Goal: Task Accomplishment & Management: Use online tool/utility

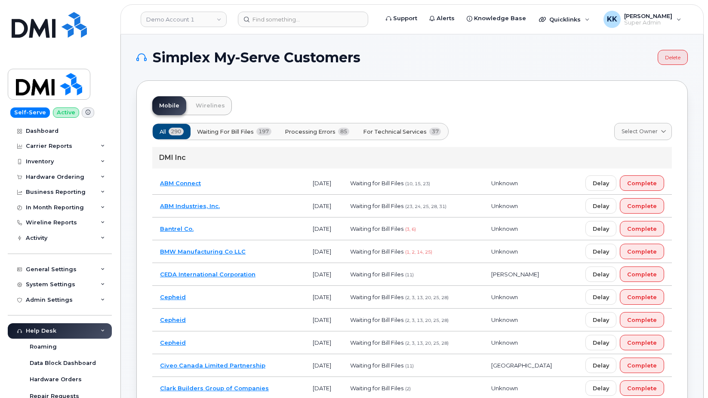
click at [381, 130] on span "For Technical Services" at bounding box center [395, 132] width 64 height 8
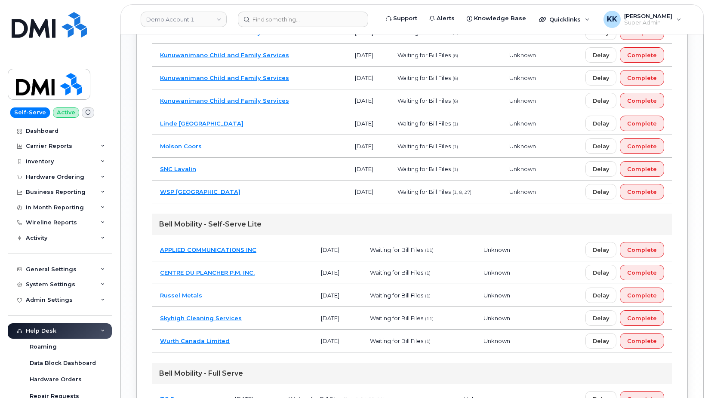
scroll to position [836, 0]
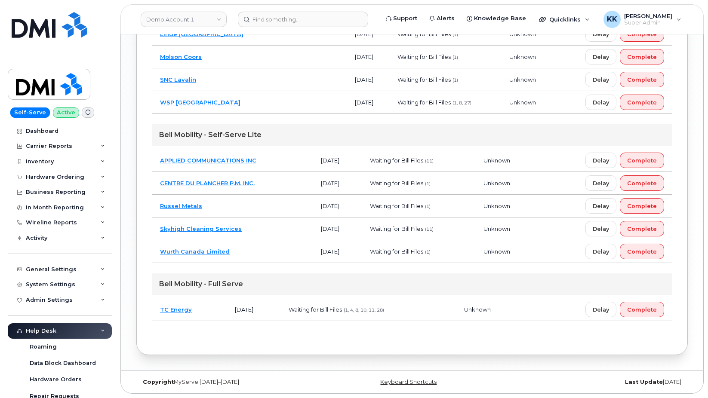
click at [252, 250] on td "Wurth Canada Limited" at bounding box center [232, 252] width 161 height 23
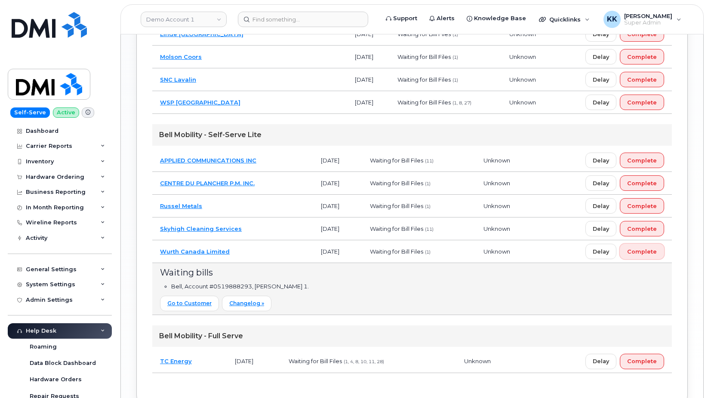
click at [650, 251] on span "Complete" at bounding box center [642, 252] width 30 height 8
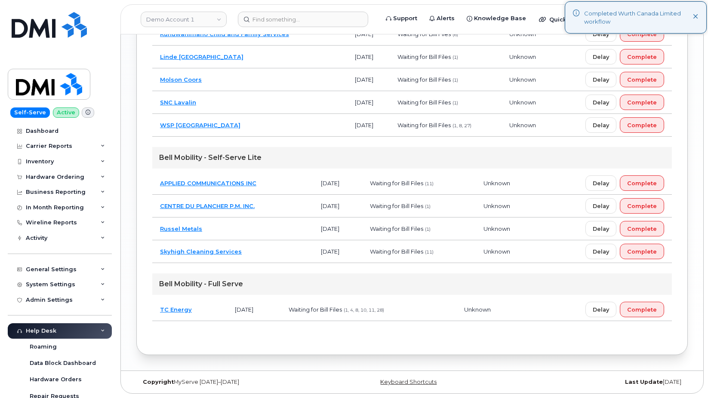
click at [249, 233] on td "Russel Metals" at bounding box center [232, 229] width 161 height 23
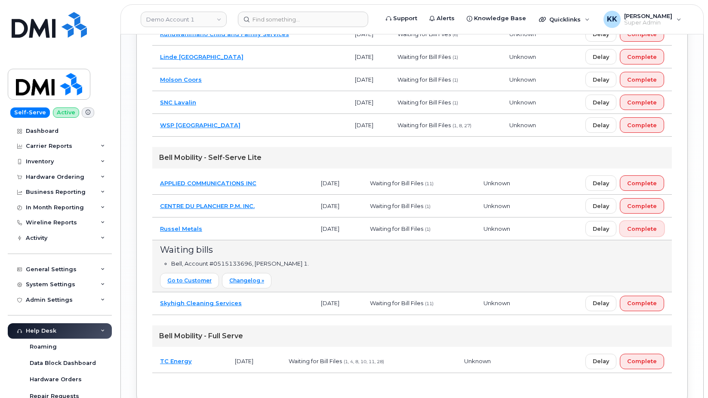
click at [644, 226] on span "Complete" at bounding box center [642, 229] width 30 height 8
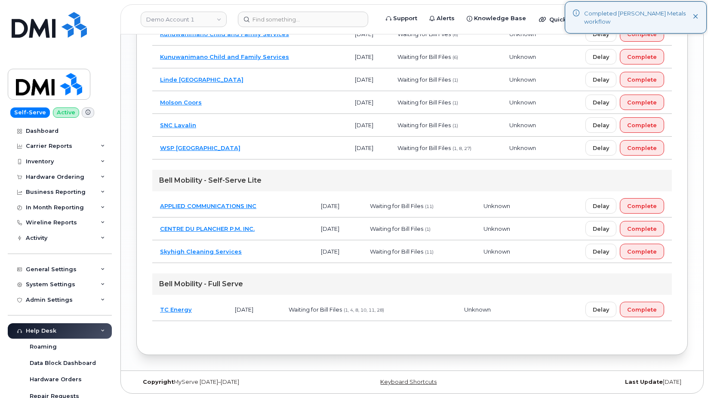
click at [286, 231] on td "CENTRE DU PLANCHER P.M. INC." at bounding box center [232, 229] width 161 height 23
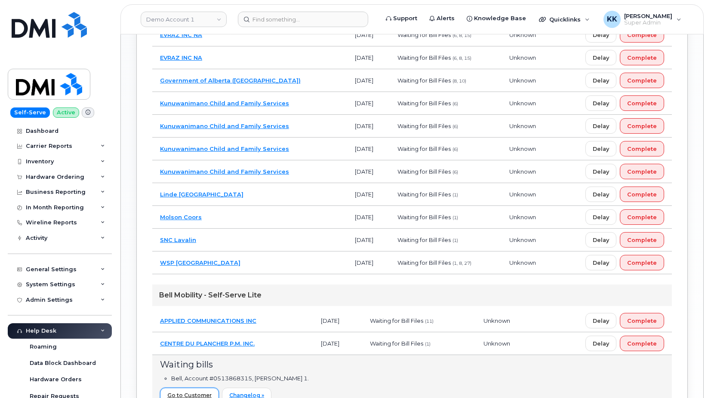
scroll to position [658, 0]
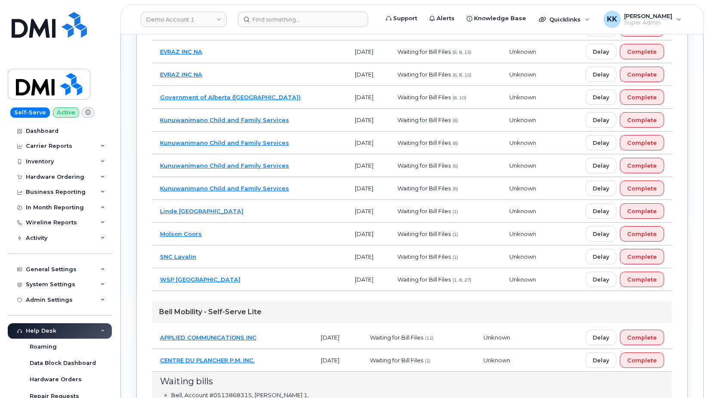
click at [258, 257] on td "SNC Lavalin" at bounding box center [249, 257] width 195 height 23
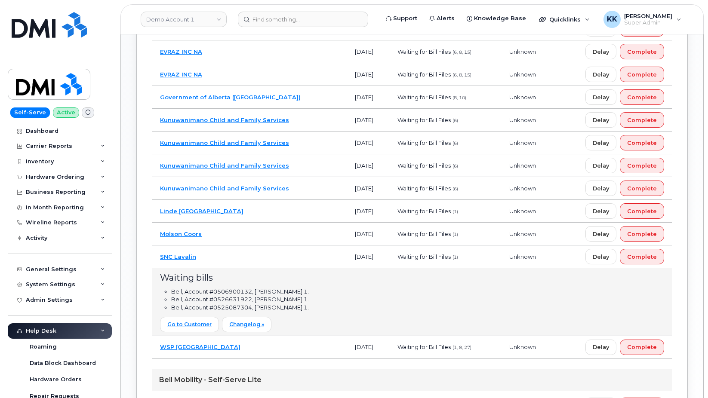
click at [441, 301] on li "Bell, Account #0526631922, bill day 1." at bounding box center [417, 300] width 493 height 8
click at [267, 231] on td "Molson Coors" at bounding box center [249, 234] width 195 height 23
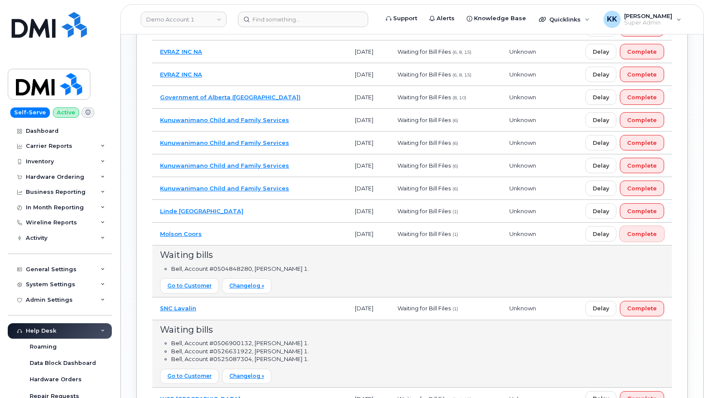
click at [642, 237] on span "Complete" at bounding box center [642, 234] width 30 height 8
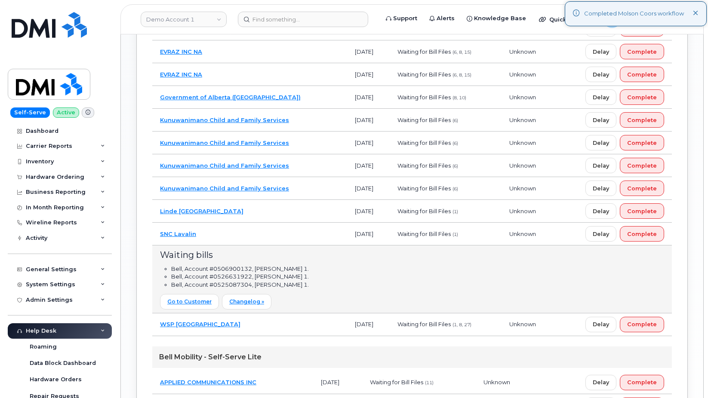
click at [256, 207] on td "Linde Canada" at bounding box center [249, 211] width 195 height 23
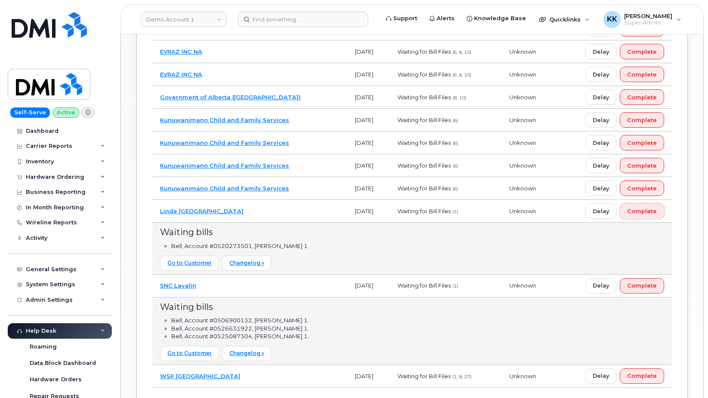
click at [654, 213] on span "Complete" at bounding box center [642, 211] width 30 height 8
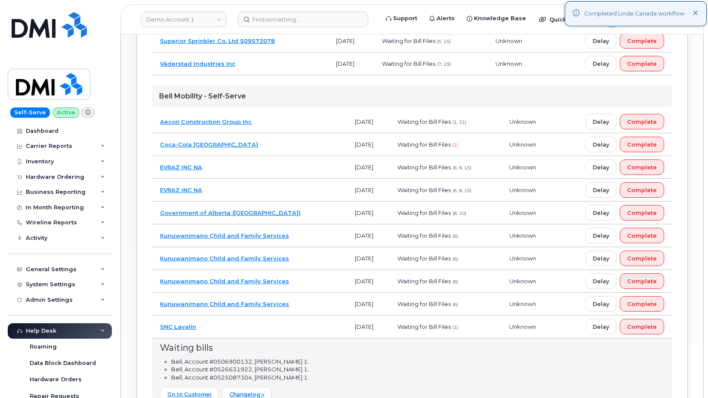
scroll to position [527, 0]
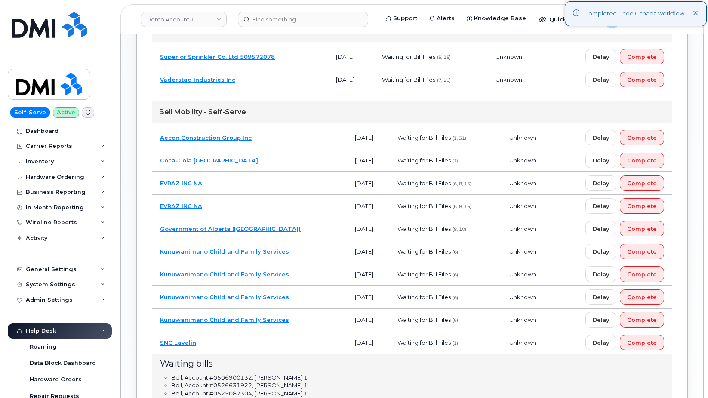
click at [306, 250] on td "Kunuwanimano Child and Family Services" at bounding box center [249, 252] width 195 height 23
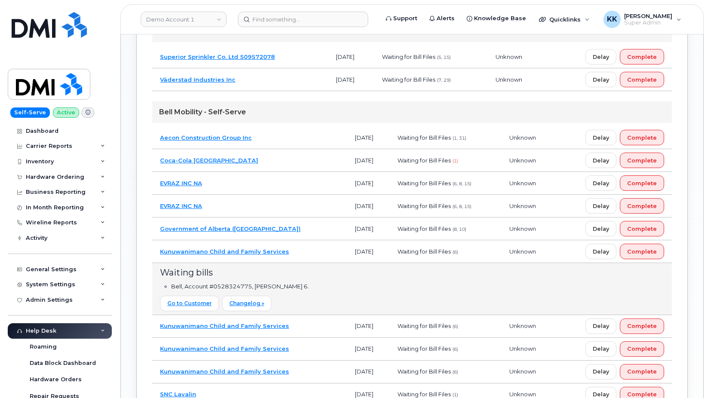
click at [297, 257] on td "Kunuwanimano Child and Family Services" at bounding box center [249, 252] width 195 height 23
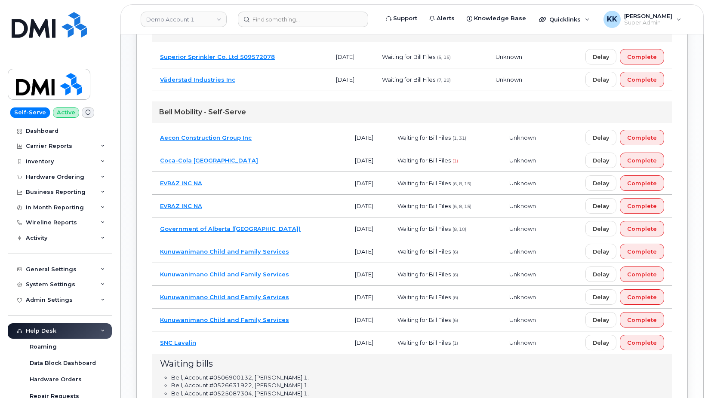
click at [257, 186] on td "EVRAZ INC NA" at bounding box center [249, 183] width 195 height 23
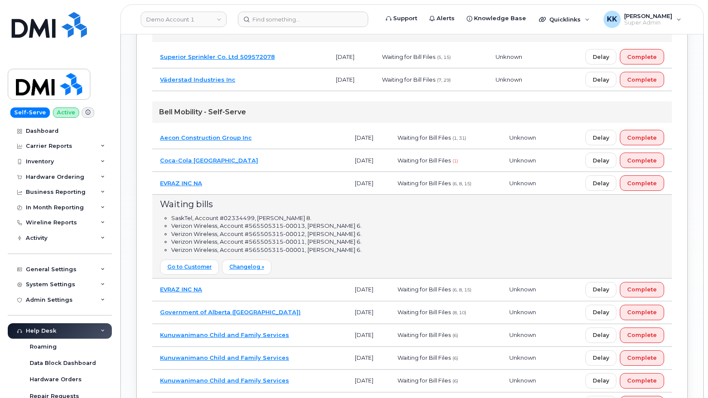
click at [257, 186] on td "EVRAZ INC NA" at bounding box center [249, 183] width 195 height 23
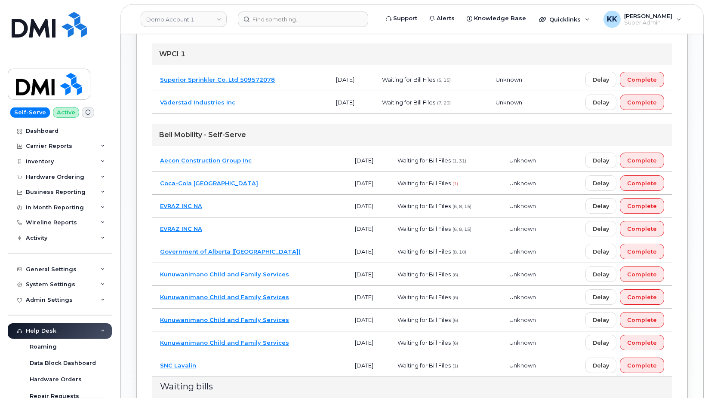
scroll to position [483, 0]
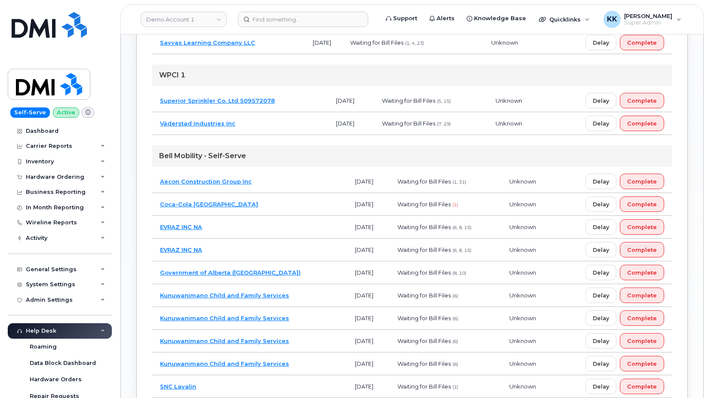
click at [244, 202] on td "Coca-Cola Canada" at bounding box center [249, 204] width 195 height 23
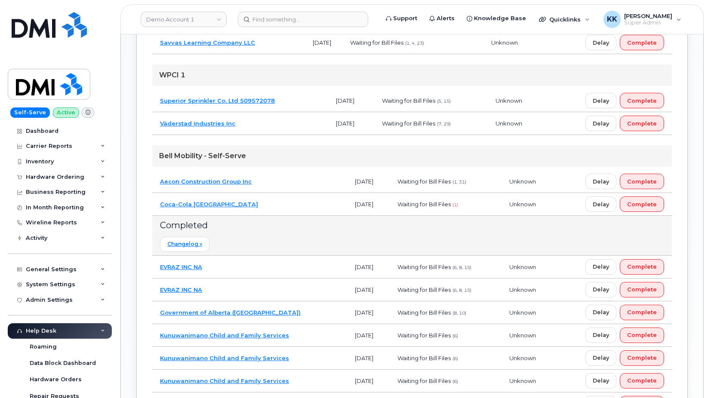
click at [251, 206] on td "Coca-Cola Canada" at bounding box center [249, 204] width 195 height 23
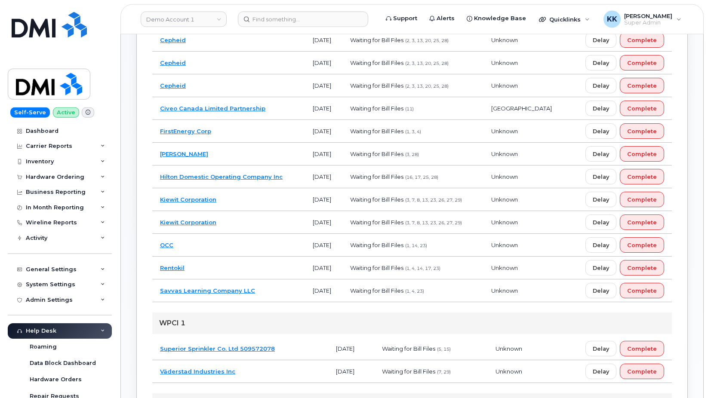
scroll to position [219, 0]
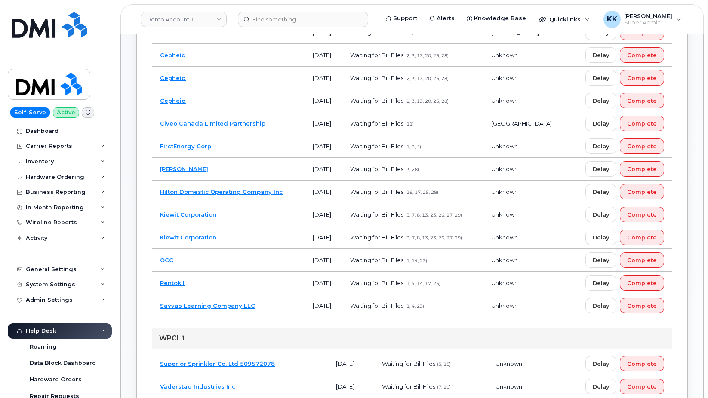
click at [246, 239] on td "Kiewit Corporation" at bounding box center [228, 237] width 153 height 23
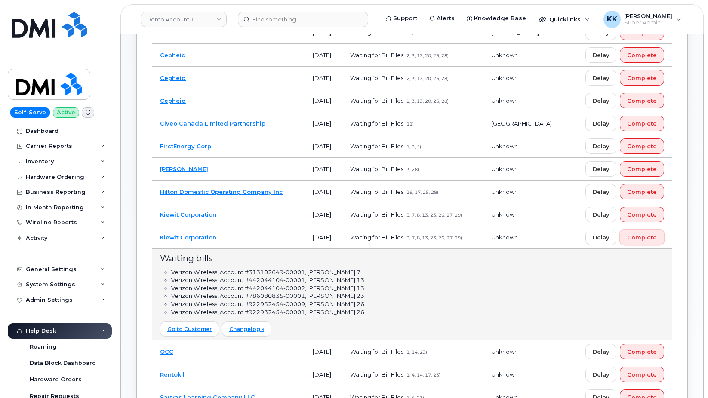
click at [646, 239] on span "Complete" at bounding box center [642, 238] width 30 height 8
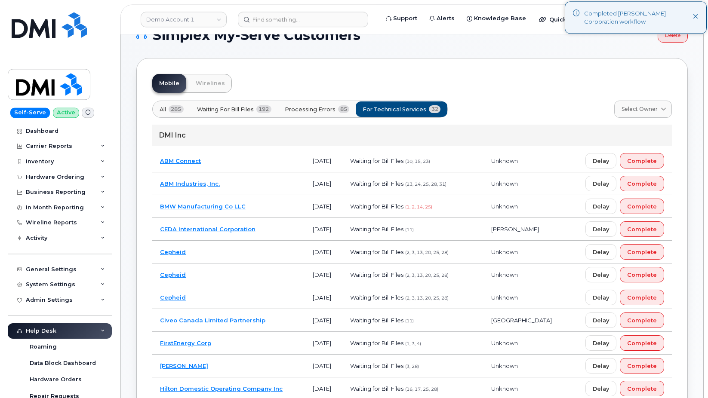
scroll to position [0, 0]
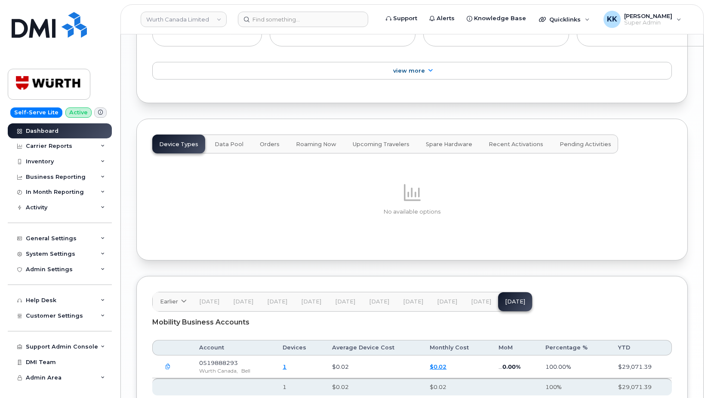
scroll to position [1076, 0]
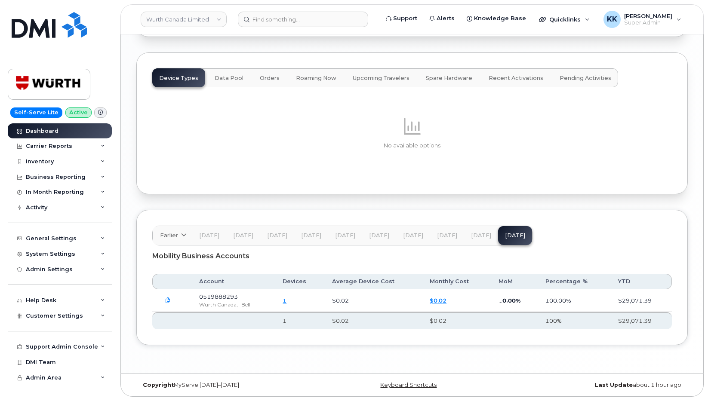
click at [169, 298] on icon "button" at bounding box center [168, 301] width 6 height 6
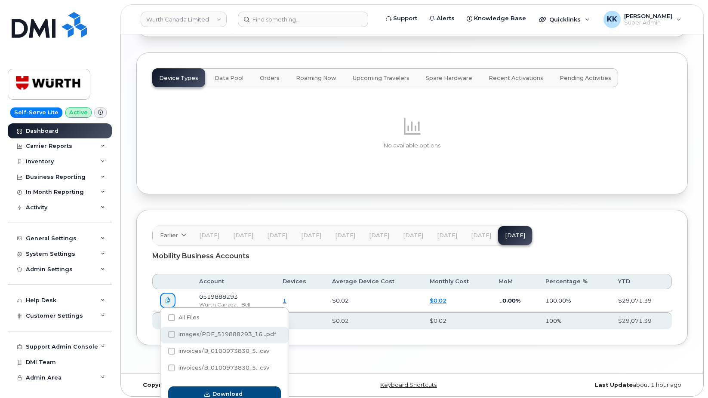
click at [190, 339] on span "images/PDF_519888293_16...pdf" at bounding box center [222, 336] width 108 height 6
checkbox input "true"
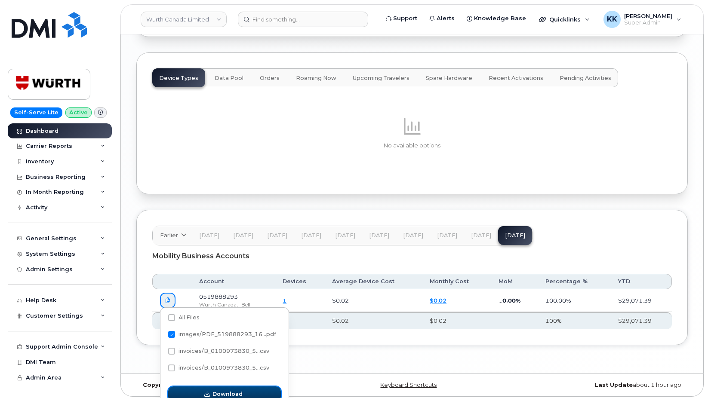
click at [219, 397] on span "Download" at bounding box center [228, 394] width 30 height 8
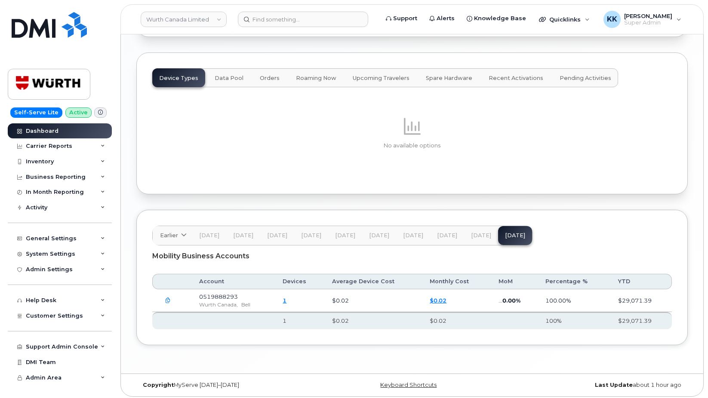
click at [436, 301] on td "$0.02" at bounding box center [456, 301] width 69 height 23
click at [436, 299] on link "$0.02" at bounding box center [438, 300] width 17 height 7
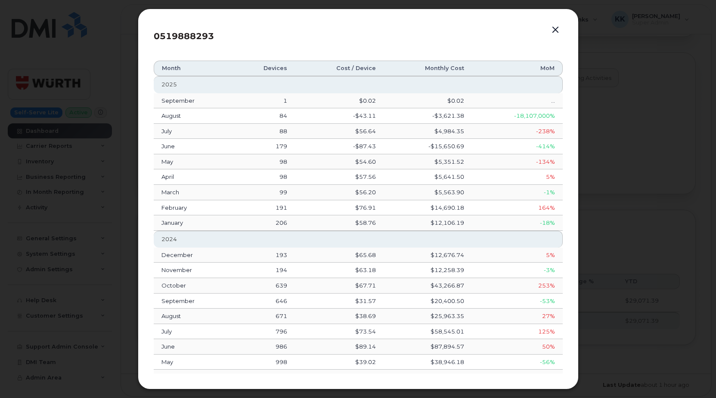
click at [555, 33] on button "button" at bounding box center [555, 30] width 13 height 12
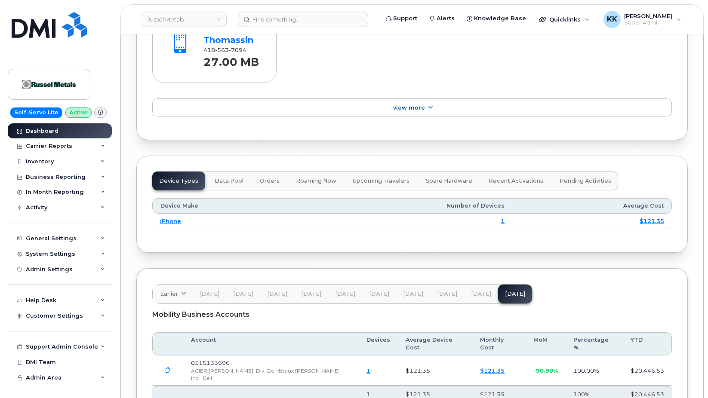
scroll to position [1024, 0]
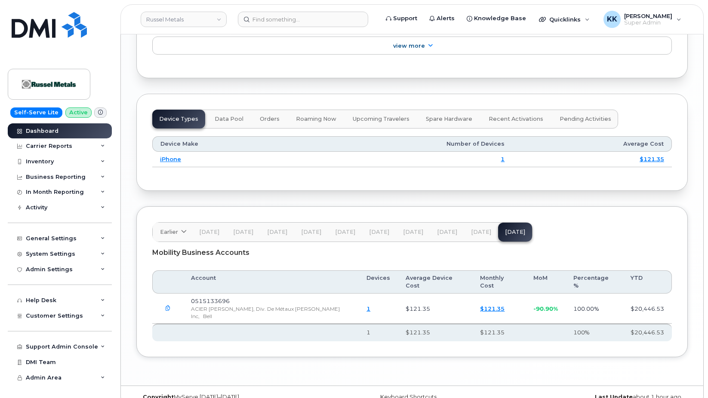
click at [164, 301] on button "button" at bounding box center [167, 308] width 15 height 15
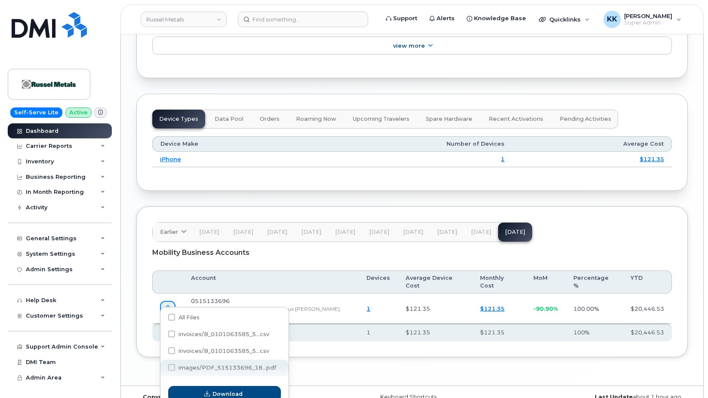
click at [208, 368] on span "images/PDF_515133696_18...pdf" at bounding box center [228, 368] width 98 height 6
click at [162, 368] on input "images/PDF_515133696_18...pdf" at bounding box center [160, 368] width 4 height 4
checkbox input "true"
click at [222, 395] on span "Download" at bounding box center [228, 394] width 30 height 8
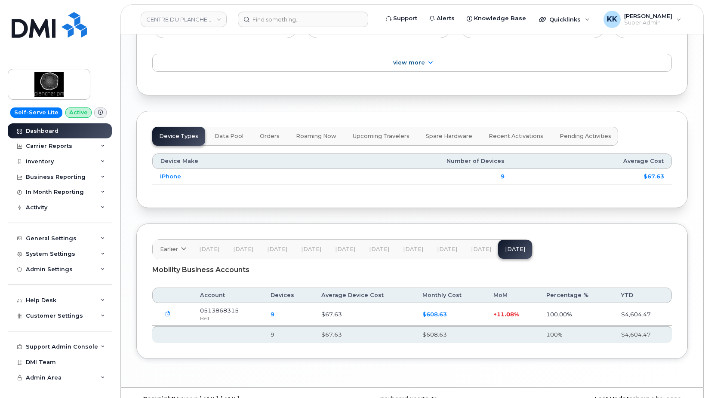
scroll to position [1031, 0]
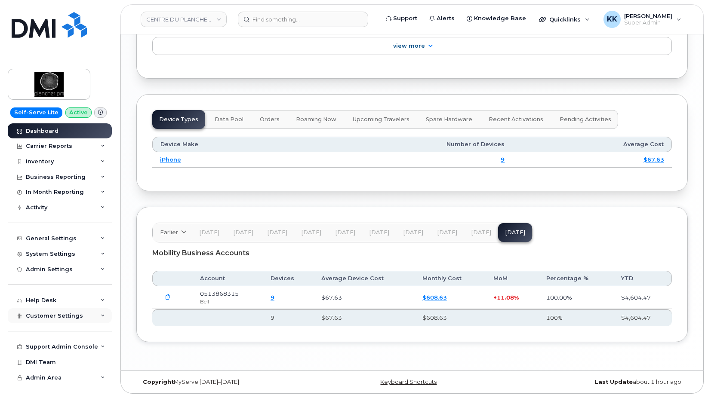
click at [43, 321] on div "Customer Settings" at bounding box center [60, 316] width 104 height 15
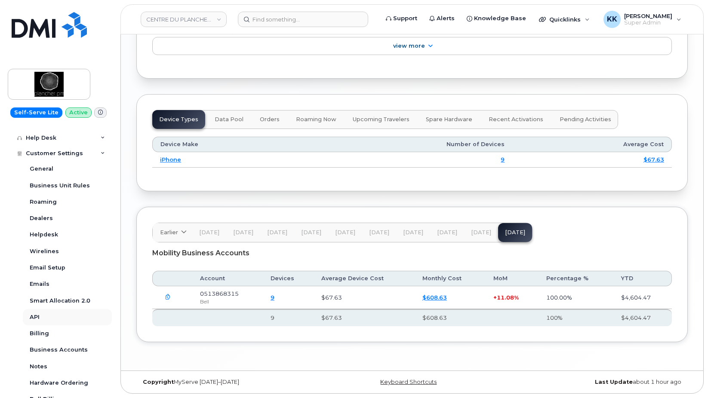
scroll to position [165, 0]
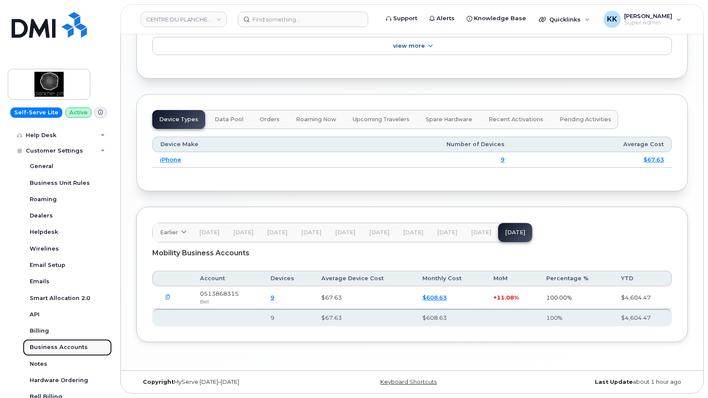
click at [49, 354] on link "Business Accounts" at bounding box center [67, 348] width 89 height 16
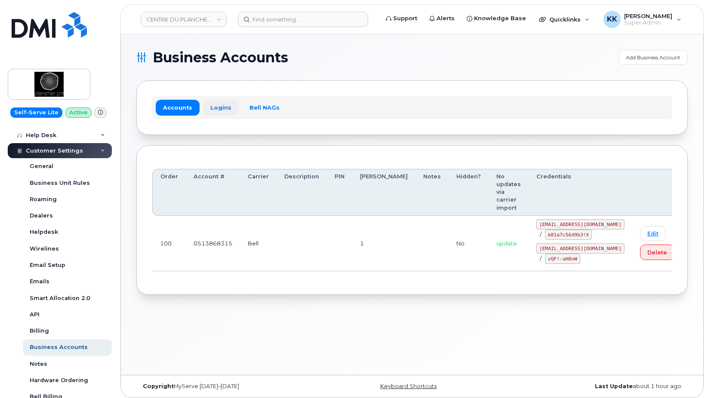
click at [217, 107] on link "Logins" at bounding box center [221, 107] width 36 height 15
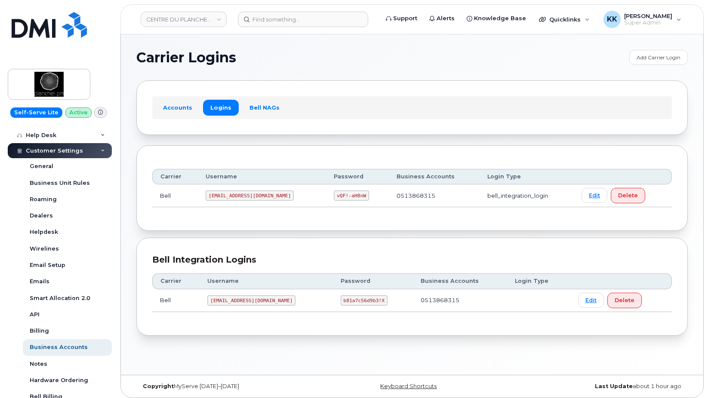
click at [254, 302] on code "plancher2@myserve.ca" at bounding box center [251, 301] width 88 height 10
click at [341, 303] on code "b81a7c56d9b3!X" at bounding box center [364, 301] width 47 height 10
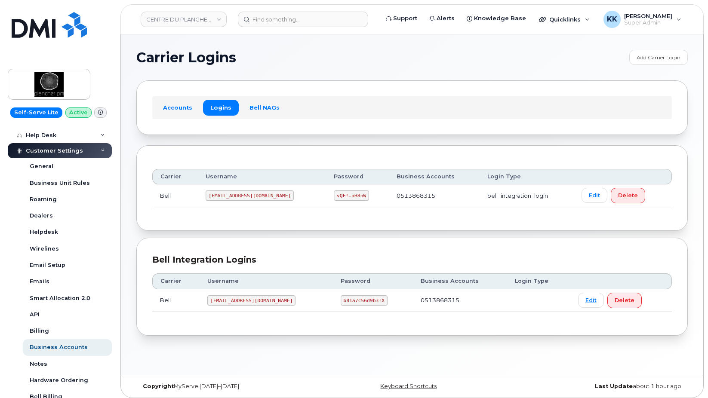
click at [341, 303] on code "b81a7c56d9b3!X" at bounding box center [364, 301] width 47 height 10
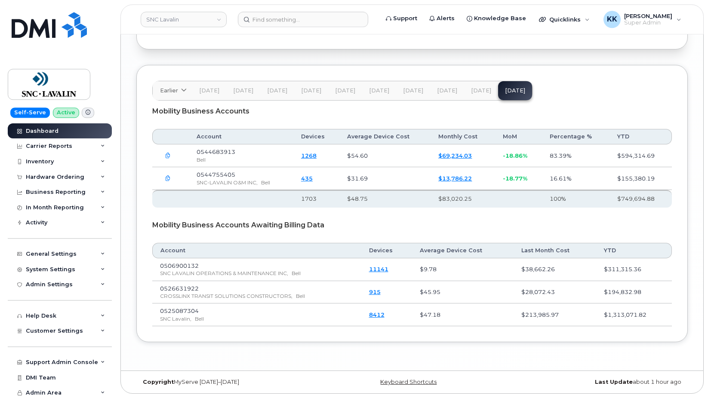
scroll to position [1315, 0]
click at [37, 333] on span "Customer Settings" at bounding box center [54, 331] width 57 height 6
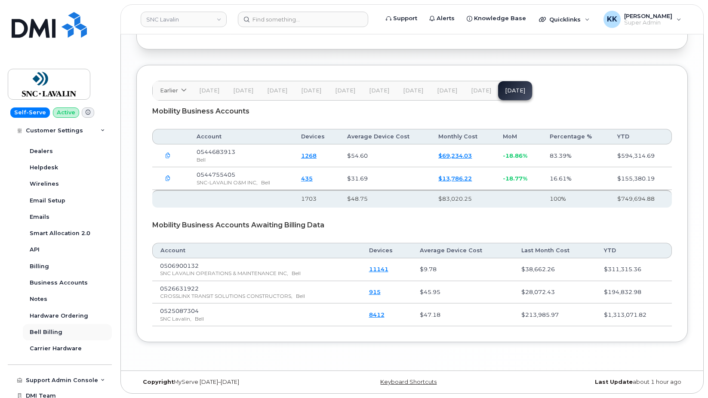
scroll to position [248, 0]
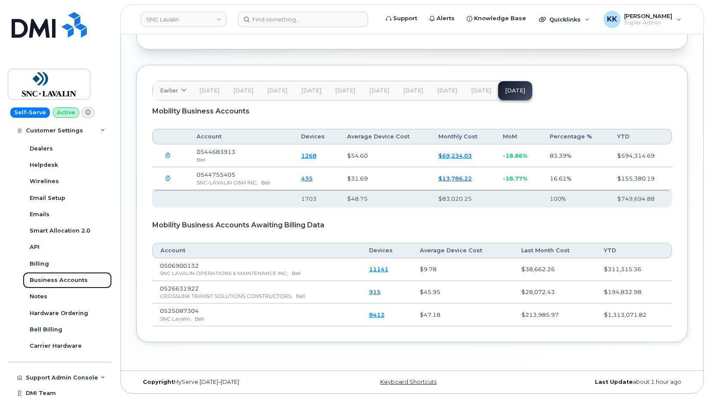
click at [49, 280] on div "Business Accounts" at bounding box center [59, 281] width 58 height 8
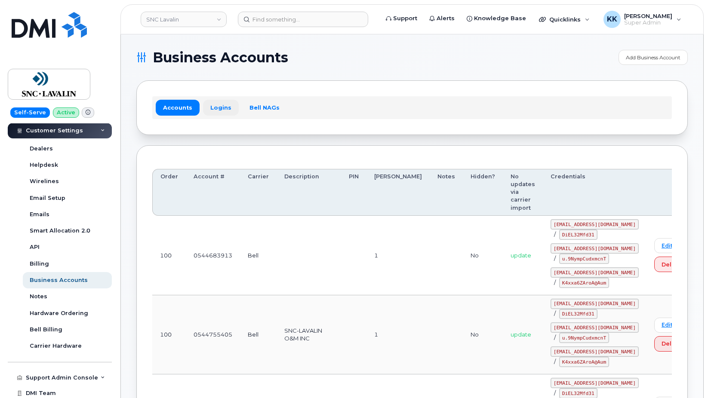
click at [221, 107] on link "Logins" at bounding box center [221, 107] width 36 height 15
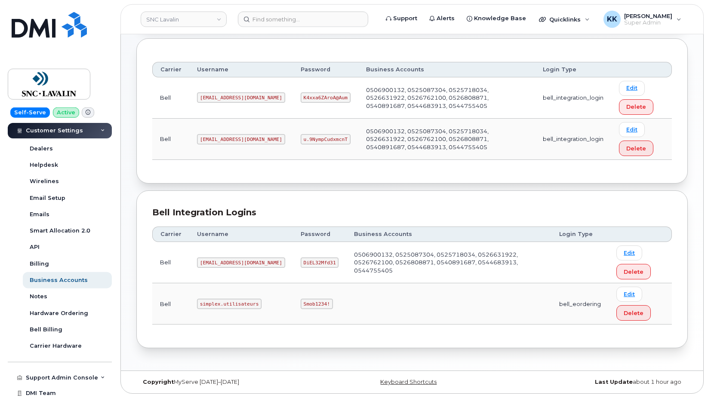
scroll to position [108, 0]
click at [236, 262] on code "[EMAIL_ADDRESS][DOMAIN_NAME]" at bounding box center [241, 263] width 88 height 10
click at [236, 262] on code "sncsimplex@myserve.ca" at bounding box center [241, 263] width 88 height 10
click at [301, 263] on code "DiEL32Mfd31" at bounding box center [320, 263] width 38 height 10
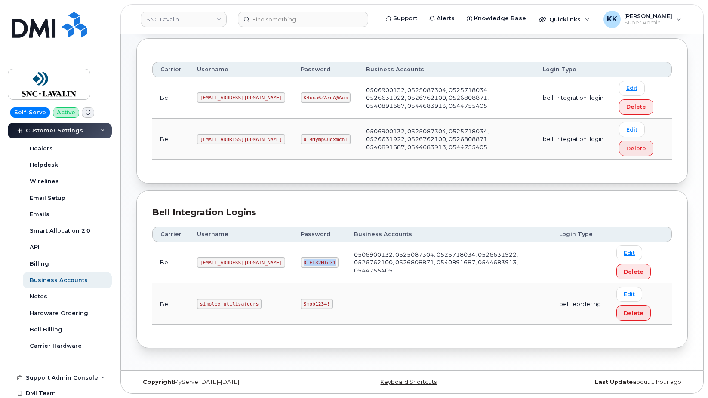
click at [301, 263] on code "DiEL32Mfd31" at bounding box center [320, 263] width 38 height 10
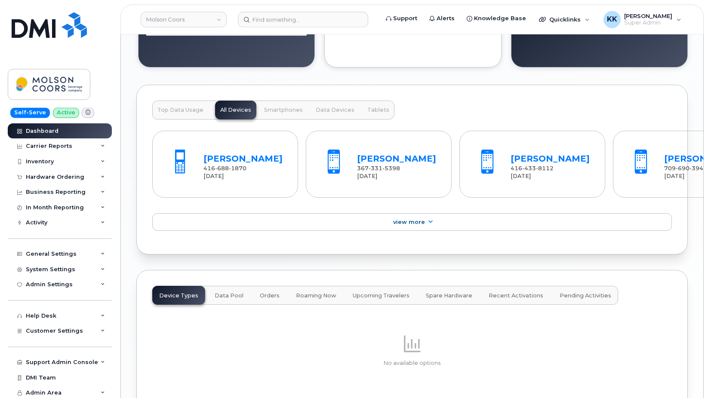
scroll to position [1061, 0]
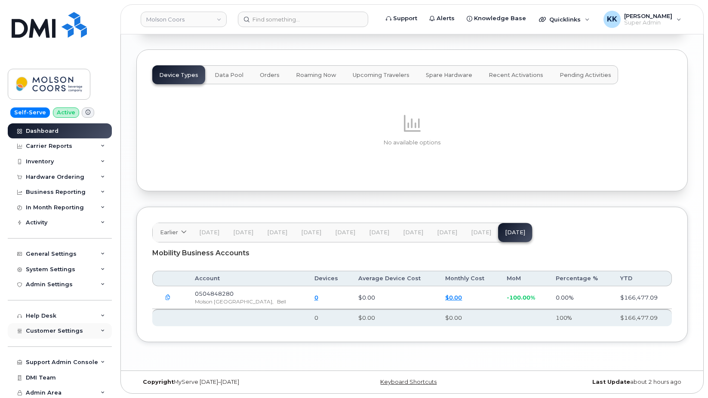
click at [71, 336] on div "Customer Settings" at bounding box center [60, 331] width 104 height 15
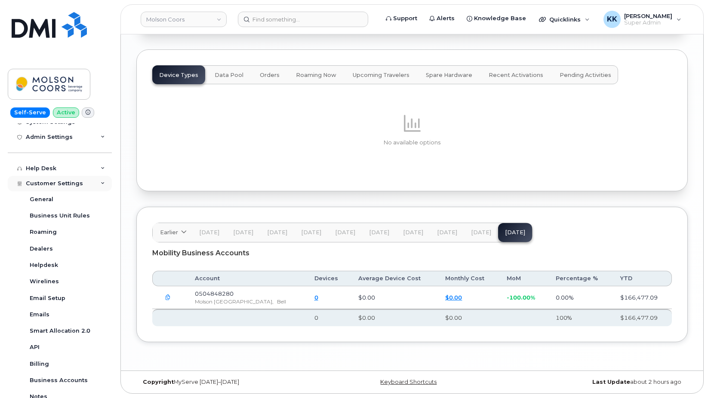
scroll to position [207, 0]
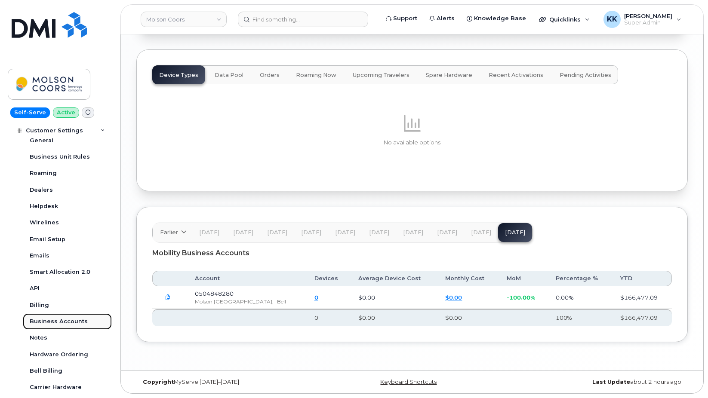
click at [59, 324] on div "Business Accounts" at bounding box center [59, 322] width 58 height 8
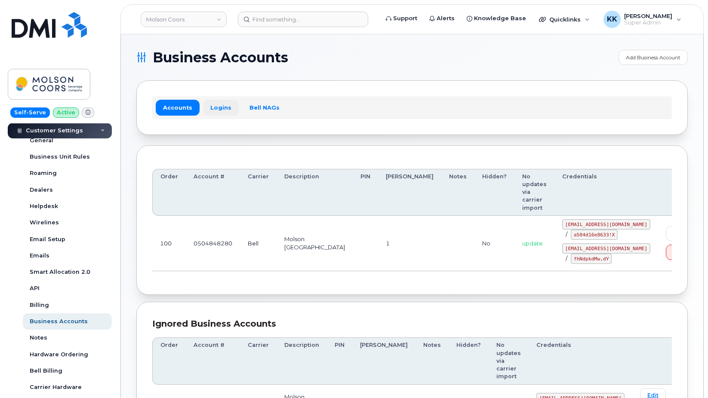
click at [219, 111] on link "Logins" at bounding box center [221, 107] width 36 height 15
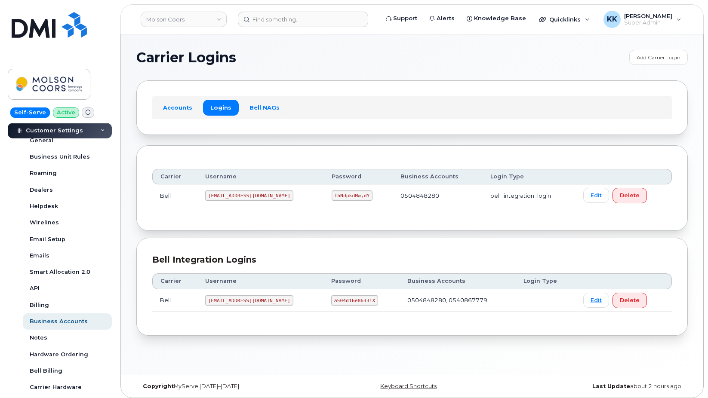
click at [233, 299] on code "molsoncoors@myserve.ca" at bounding box center [249, 301] width 88 height 10
click at [331, 305] on code "a504d16e8633!X" at bounding box center [354, 301] width 47 height 10
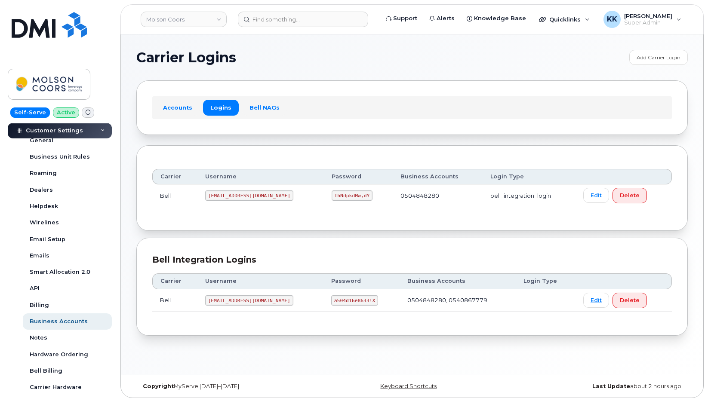
click at [331, 305] on code "a504d16e8633!X" at bounding box center [354, 301] width 47 height 10
click at [226, 195] on code "1molson@myserve.ca" at bounding box center [249, 196] width 88 height 10
click at [332, 195] on code "fhNdpkdMw,dY" at bounding box center [352, 196] width 41 height 10
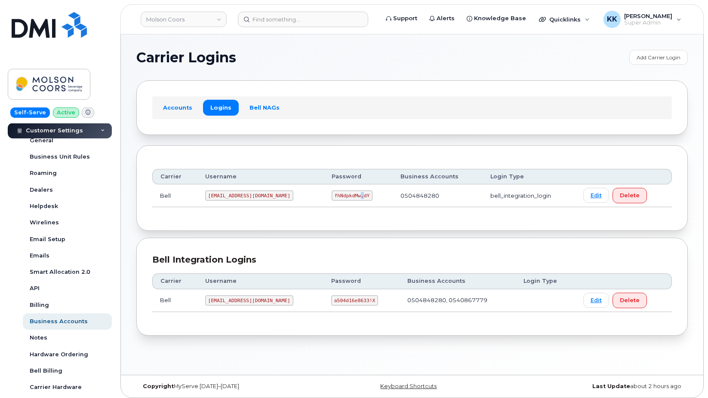
click at [332, 195] on code "fhNdpkdMw,dY" at bounding box center [352, 196] width 41 height 10
click at [159, 112] on link "Accounts" at bounding box center [178, 107] width 44 height 15
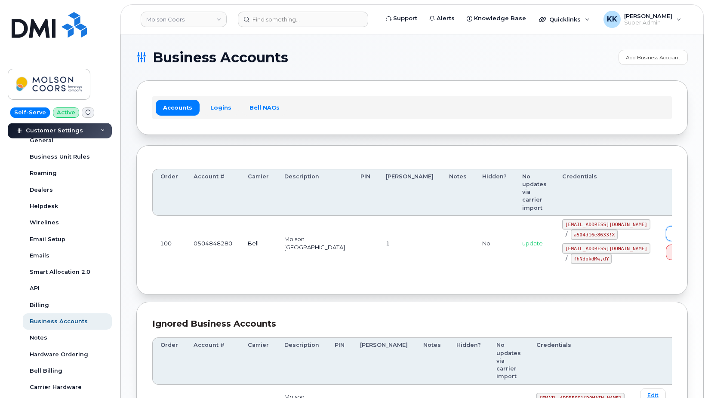
click at [666, 226] on link "Edit" at bounding box center [679, 233] width 26 height 15
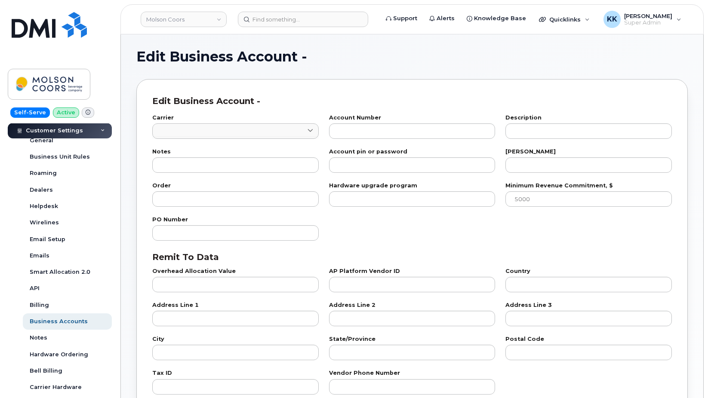
type input "1"
type input "0504848280"
type input "Molson Canada"
type input "1"
type input "100"
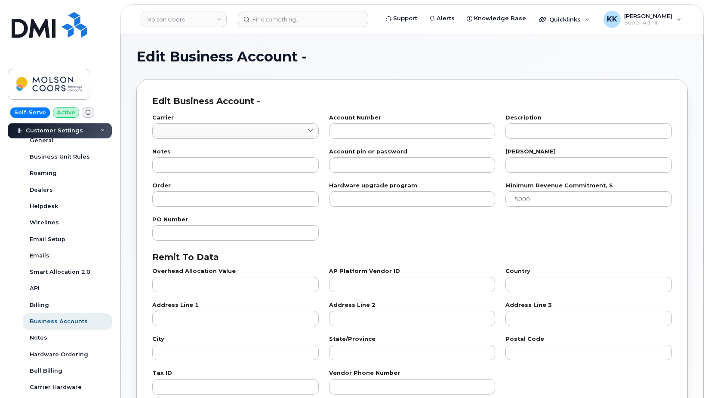
checkbox input "true"
select select "1260"
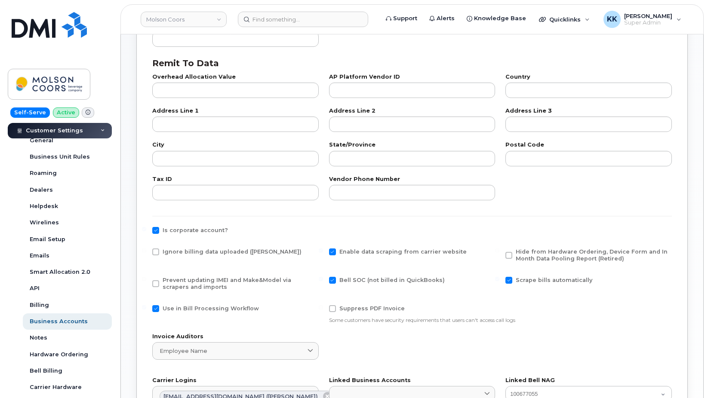
scroll to position [219, 0]
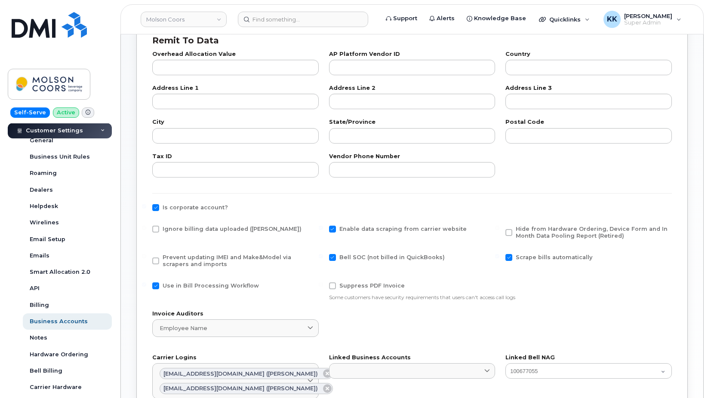
click at [157, 227] on span at bounding box center [155, 229] width 7 height 7
click at [146, 227] on input "Ignore billing data uploaded (Bill Parser)" at bounding box center [144, 228] width 4 height 4
checkbox input "true"
click at [157, 259] on span at bounding box center [155, 261] width 7 height 7
click at [146, 259] on input "Prevent updating IMEI and Make&Model via scrapers and imports" at bounding box center [144, 256] width 4 height 4
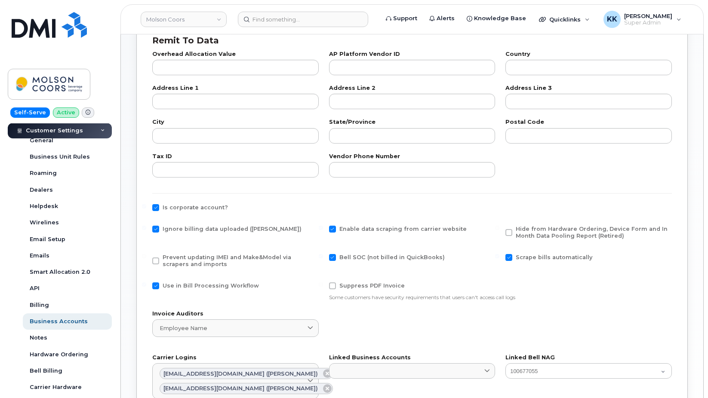
checkbox input "true"
click at [161, 284] on label "Use in Bill Processing Workflow" at bounding box center [205, 286] width 107 height 7
click at [146, 284] on input "Use in Bill Processing Workflow" at bounding box center [144, 285] width 4 height 4
checkbox input "false"
click at [510, 257] on span at bounding box center [509, 257] width 7 height 7
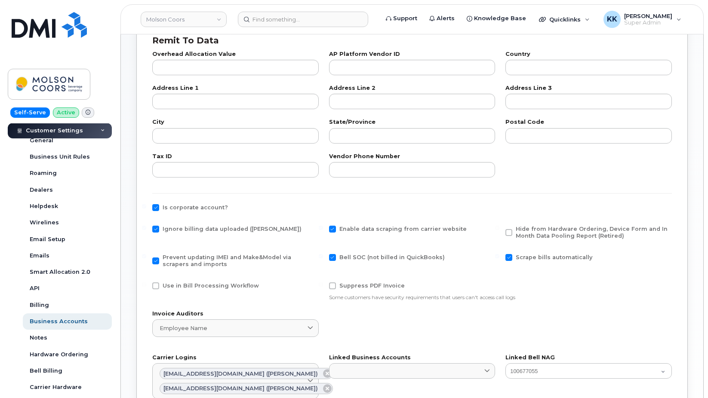
click at [500, 257] on input "Scrape bills automatically" at bounding box center [497, 256] width 4 height 4
checkbox input "false"
click at [511, 234] on span at bounding box center [509, 232] width 7 height 7
click at [500, 230] on input "Hide from Hardware Ordering, Device Form and In Month Data Pooling Report (Reti…" at bounding box center [497, 228] width 4 height 4
checkbox input "true"
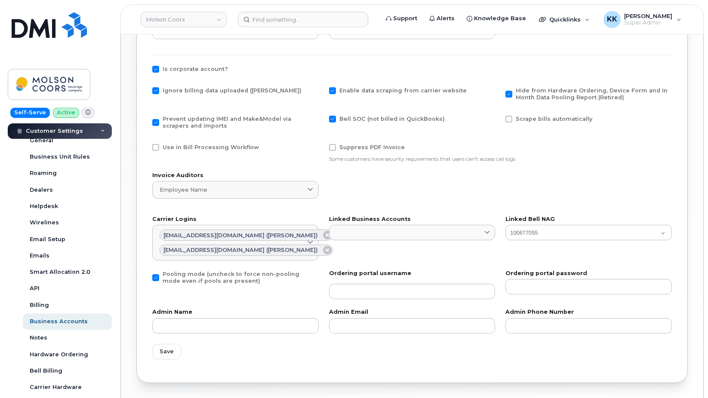
scroll to position [393, 0]
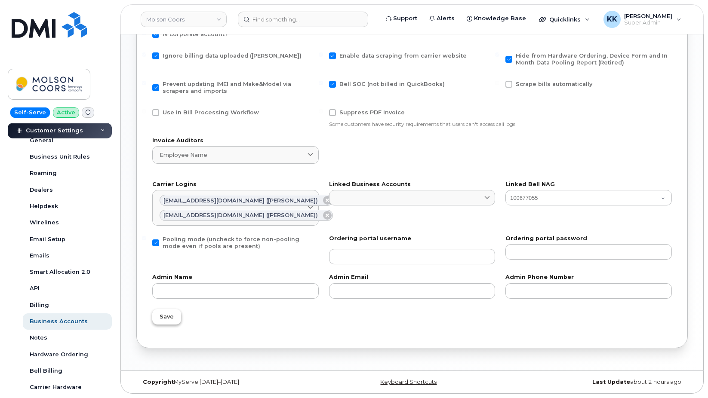
click at [167, 319] on span "Save" at bounding box center [167, 317] width 14 height 8
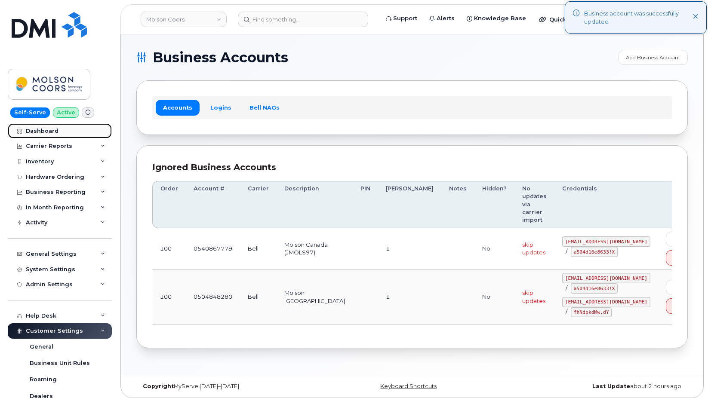
click at [48, 130] on div "Dashboard" at bounding box center [42, 131] width 33 height 7
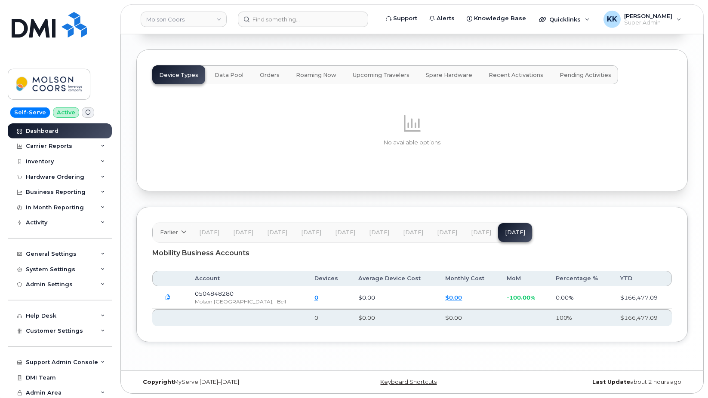
scroll to position [1061, 0]
click at [48, 333] on span "Customer Settings" at bounding box center [54, 331] width 57 height 6
click at [50, 349] on div "General" at bounding box center [42, 347] width 24 height 8
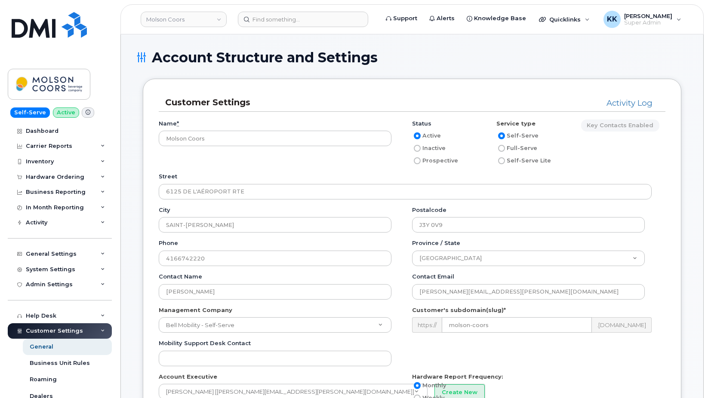
click at [420, 145] on label "Inactive" at bounding box center [429, 148] width 34 height 10
click at [420, 145] on input "Inactive" at bounding box center [417, 148] width 7 height 7
radio input "true"
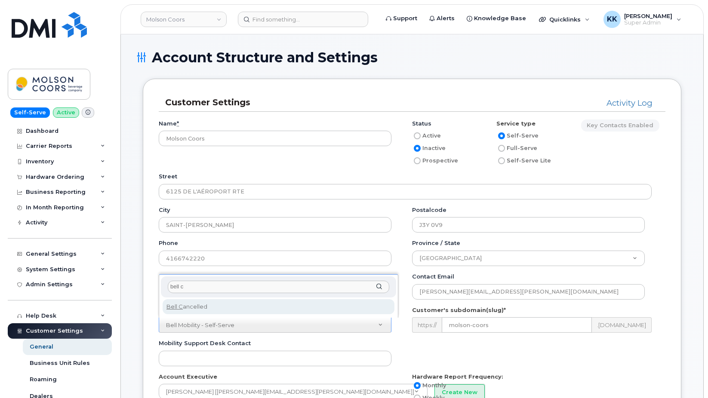
type input "bell c"
select select "45"
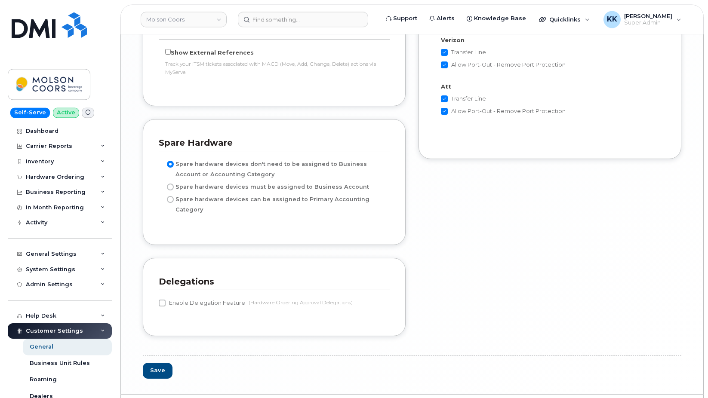
scroll to position [1796, 0]
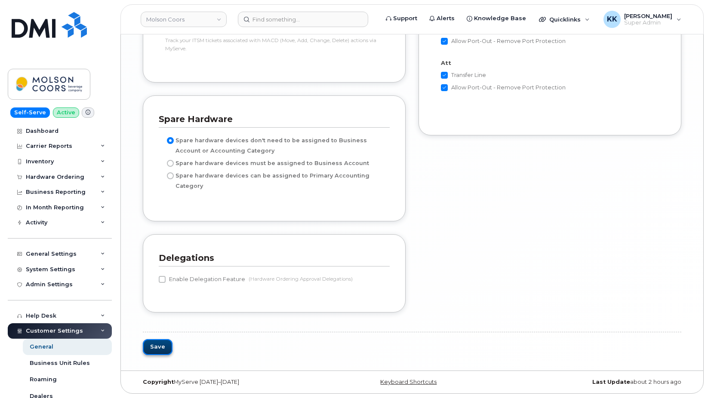
click at [159, 347] on button "Save" at bounding box center [158, 348] width 30 height 16
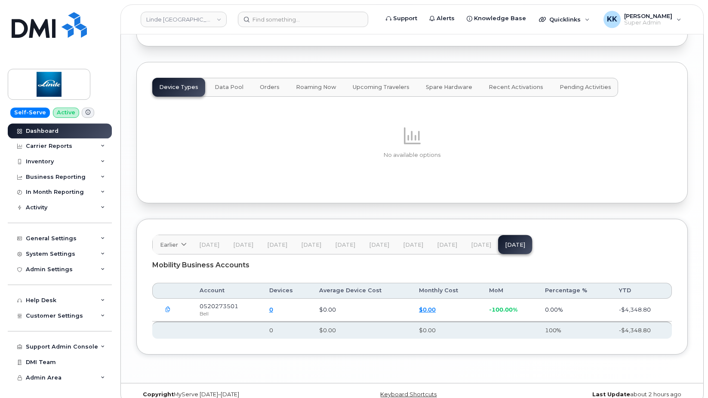
scroll to position [1073, 0]
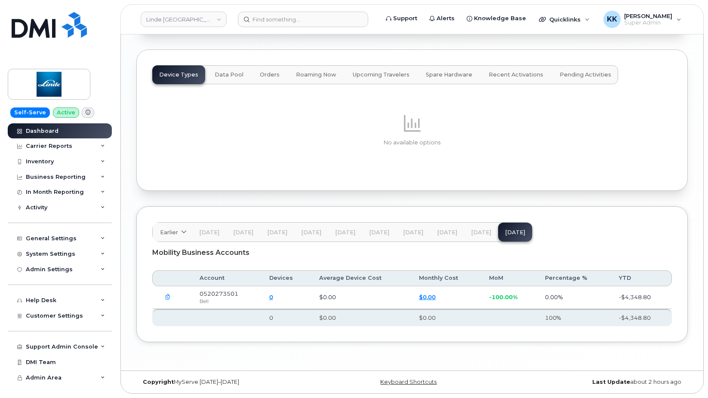
click at [475, 232] on span "[DATE]" at bounding box center [481, 232] width 20 height 7
click at [455, 234] on button "[DATE]" at bounding box center [447, 232] width 34 height 19
click at [505, 233] on span "[DATE]" at bounding box center [515, 232] width 20 height 7
click at [169, 301] on button "button" at bounding box center [167, 297] width 15 height 15
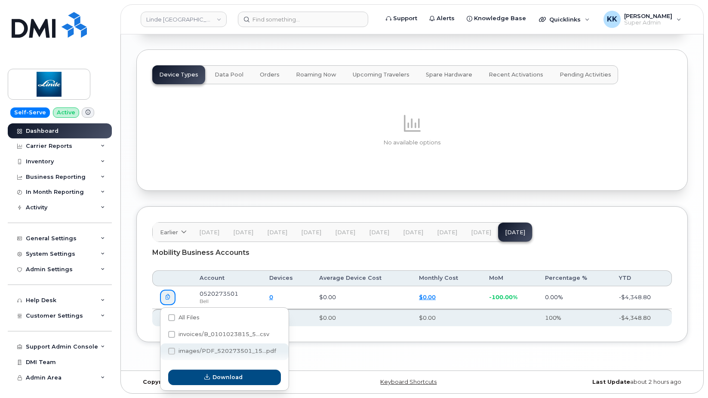
click at [210, 347] on div "images/PDF_520273501_15...pdf" at bounding box center [225, 352] width 128 height 17
checkbox input "true"
click at [219, 386] on div "Download" at bounding box center [225, 378] width 128 height 26
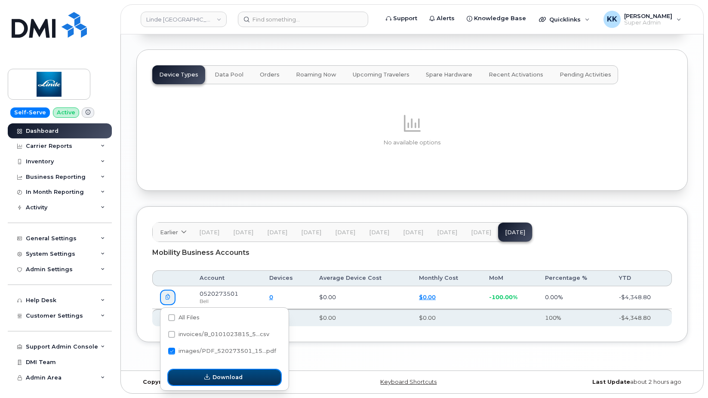
click at [220, 379] on span "Download" at bounding box center [228, 378] width 30 height 8
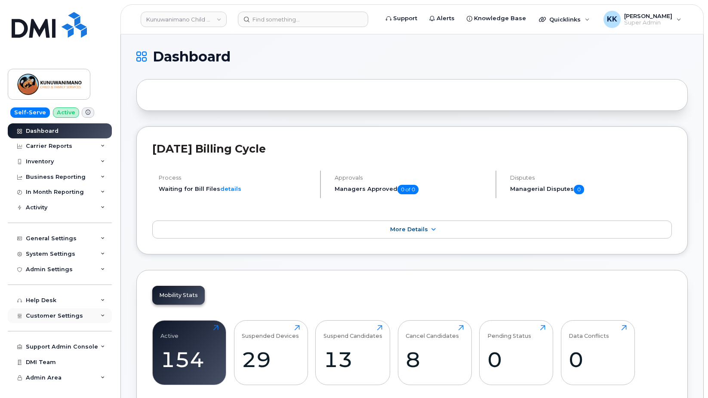
click at [70, 317] on span "Customer Settings" at bounding box center [54, 316] width 57 height 6
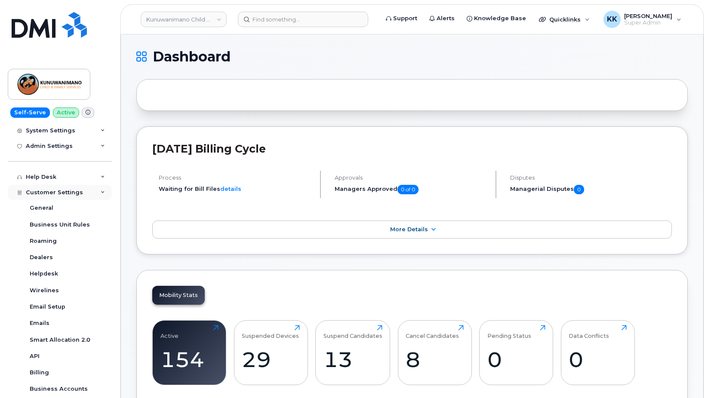
scroll to position [165, 0]
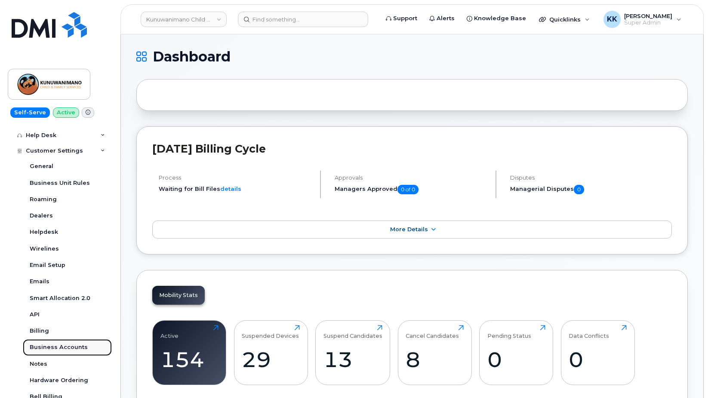
click at [56, 350] on div "Business Accounts" at bounding box center [59, 348] width 58 height 8
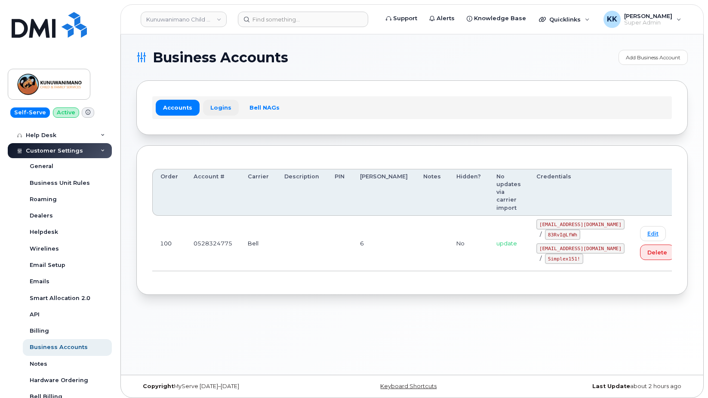
click at [216, 113] on link "Logins" at bounding box center [221, 107] width 36 height 15
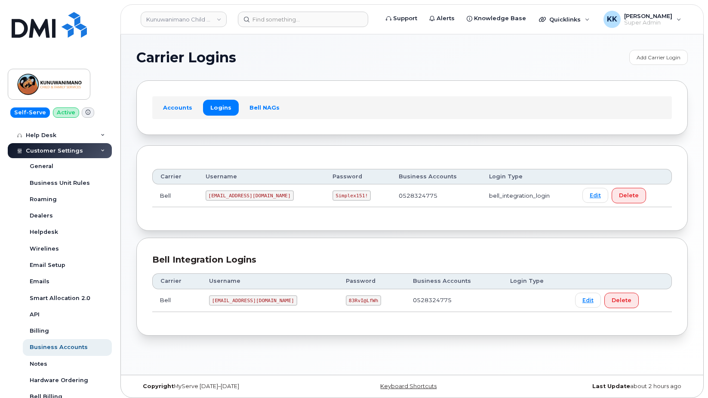
click at [243, 191] on code "[EMAIL_ADDRESS][DOMAIN_NAME]" at bounding box center [250, 196] width 88 height 10
click at [243, 191] on code "1Kunuwa@myserve.ca" at bounding box center [250, 196] width 88 height 10
click at [333, 198] on code "Simplex151!" at bounding box center [352, 196] width 38 height 10
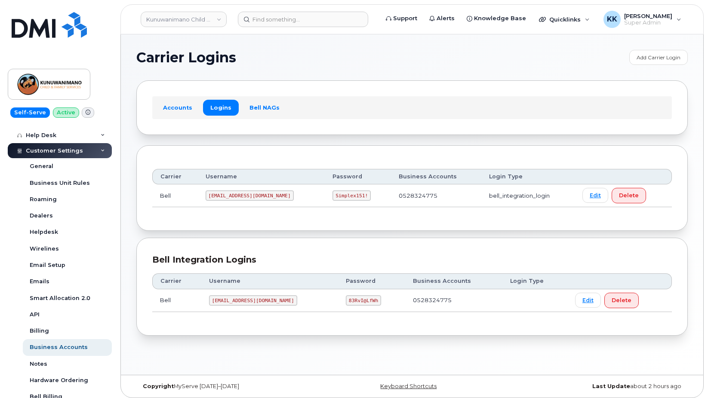
click at [333, 198] on code "Simplex151!" at bounding box center [352, 196] width 38 height 10
click at [235, 300] on code "kunuwani@myserve.ca" at bounding box center [253, 301] width 88 height 10
click at [346, 299] on code "83RvI@LfWh" at bounding box center [363, 301] width 35 height 10
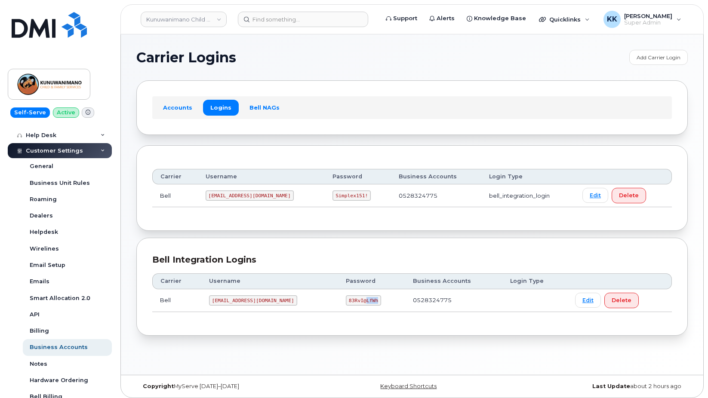
click at [346, 299] on code "83RvI@LfWh" at bounding box center [363, 301] width 35 height 10
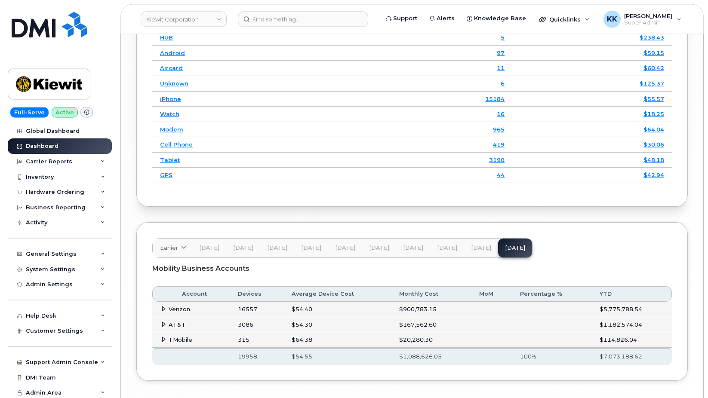
scroll to position [1367, 0]
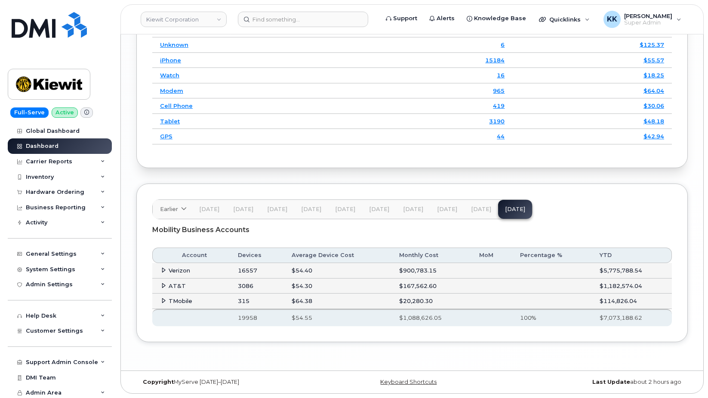
click at [159, 268] on td "Verizon" at bounding box center [191, 270] width 78 height 15
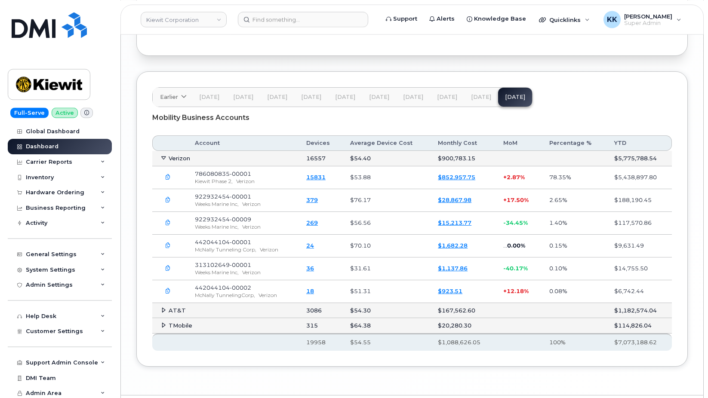
scroll to position [1503, 0]
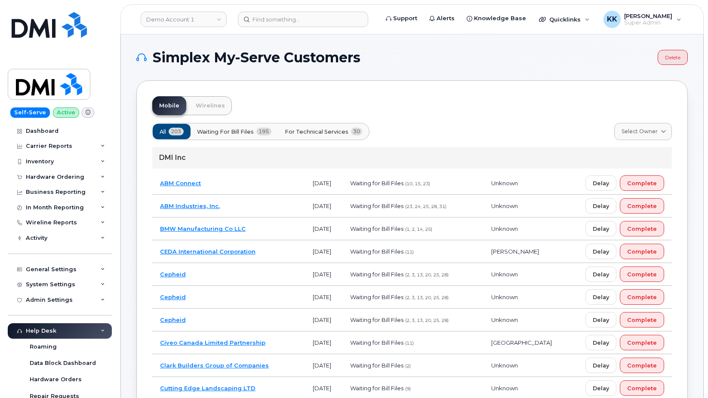
click at [331, 133] on span "For Technical Services" at bounding box center [317, 132] width 64 height 8
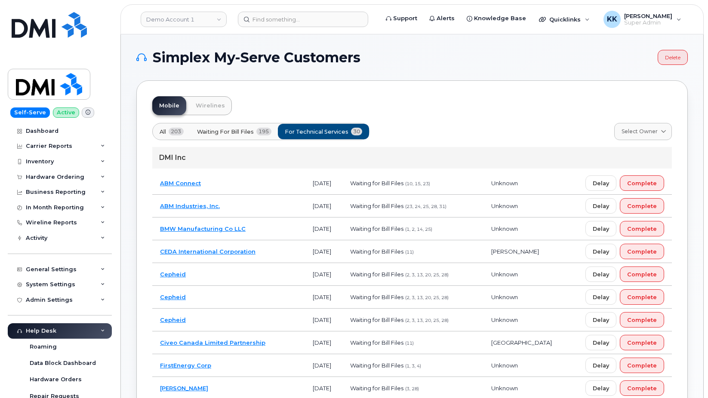
click at [257, 232] on td "BMW Manufacturing Co LLC" at bounding box center [228, 229] width 153 height 23
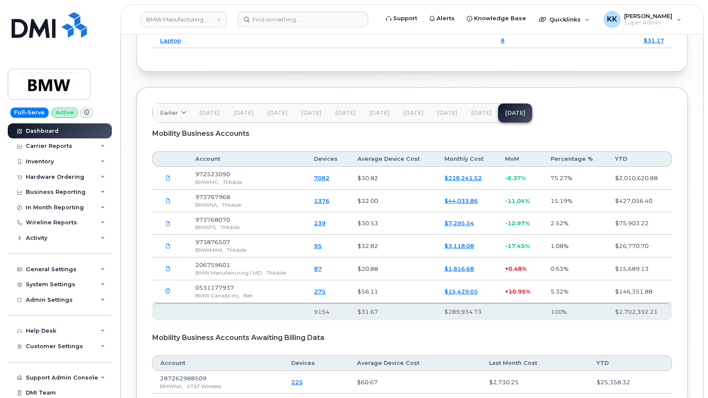
scroll to position [1268, 0]
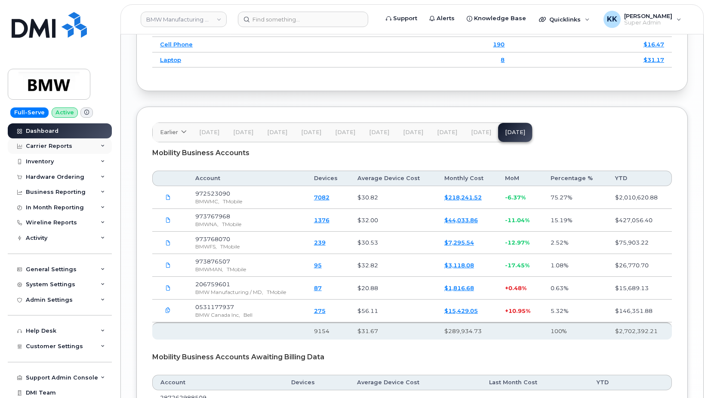
click at [60, 147] on div "Carrier Reports" at bounding box center [49, 146] width 46 height 7
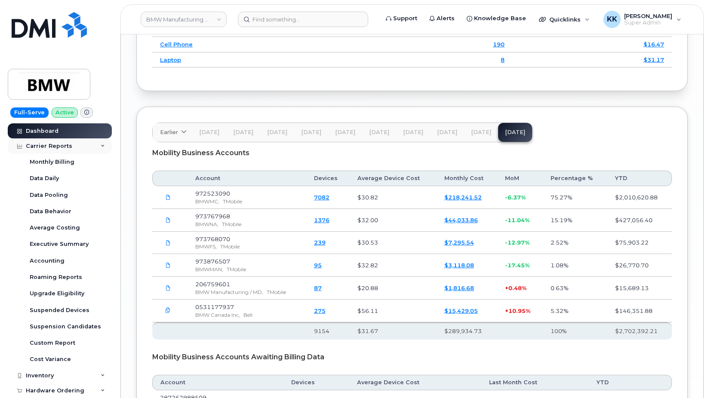
click at [52, 148] on div "Carrier Reports" at bounding box center [49, 146] width 46 height 7
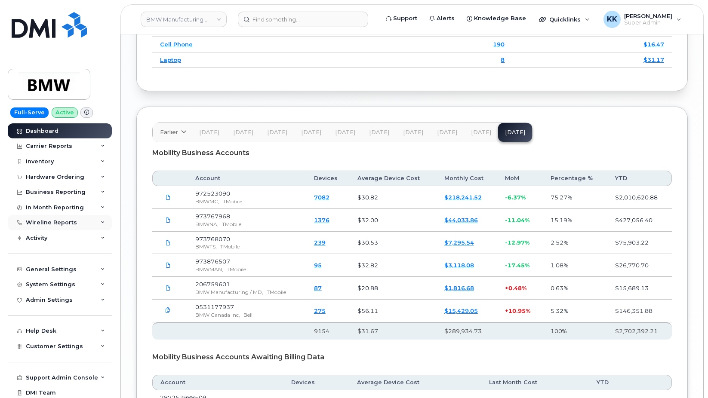
click at [38, 224] on div "Wireline Reports" at bounding box center [51, 222] width 51 height 7
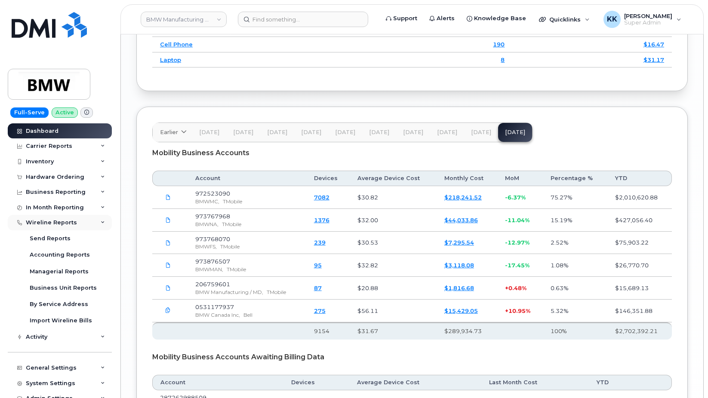
click at [47, 224] on div "Wireline Reports" at bounding box center [51, 222] width 51 height 7
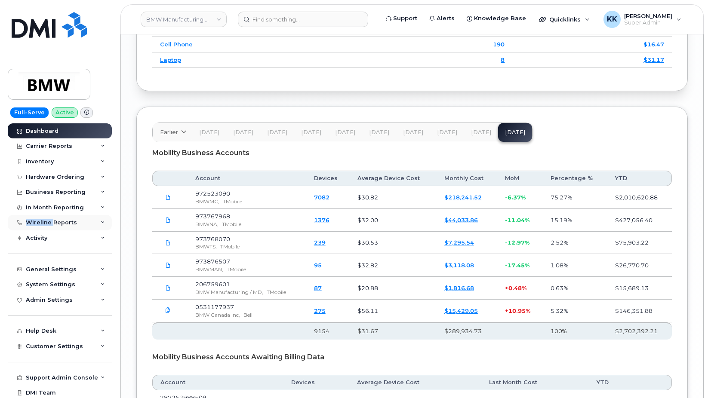
click at [47, 224] on div "Wireline Reports" at bounding box center [51, 222] width 51 height 7
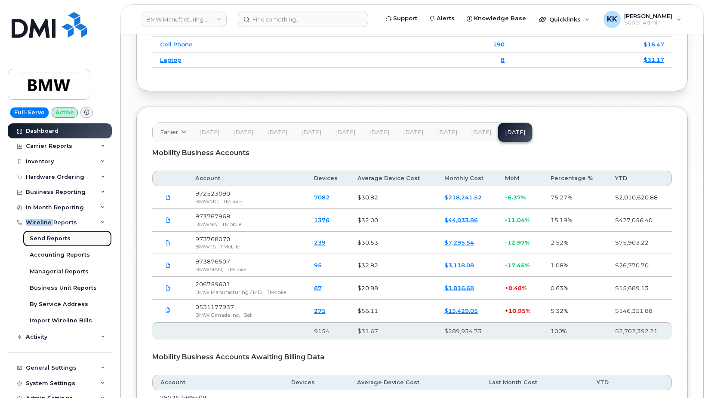
click at [46, 240] on div "Send Reports" at bounding box center [50, 239] width 41 height 8
click at [51, 262] on link "Accounting Reports" at bounding box center [67, 255] width 89 height 16
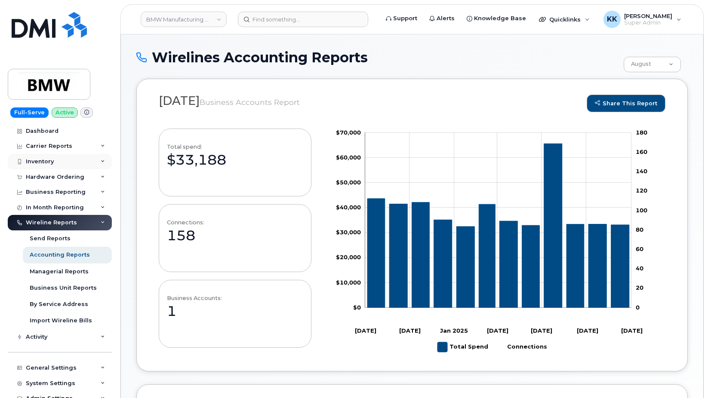
click at [59, 155] on div "Inventory" at bounding box center [60, 161] width 104 height 15
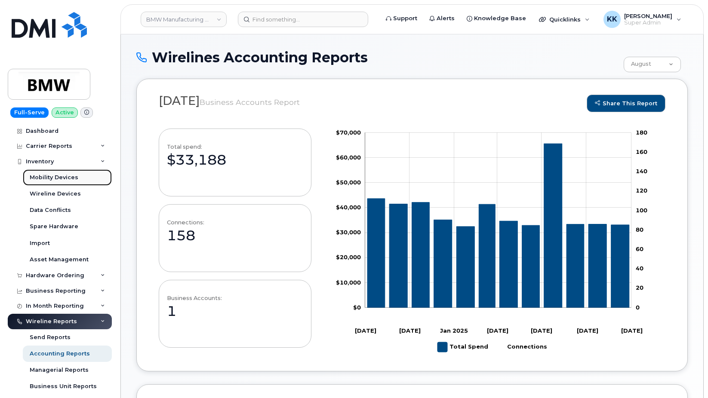
click at [47, 173] on link "Mobility Devices" at bounding box center [67, 178] width 89 height 16
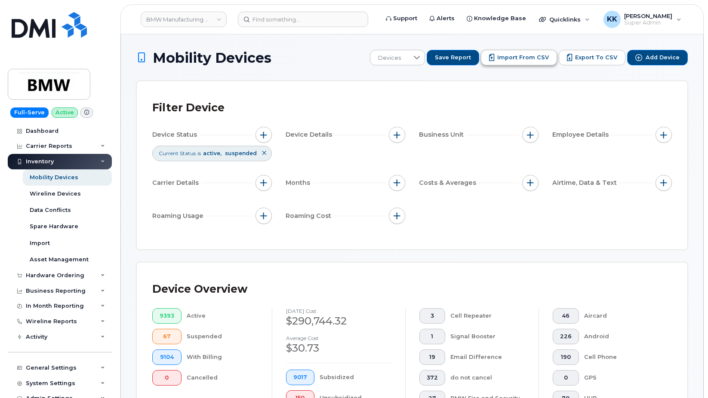
click at [517, 59] on span "Import from CSV" at bounding box center [523, 58] width 52 height 8
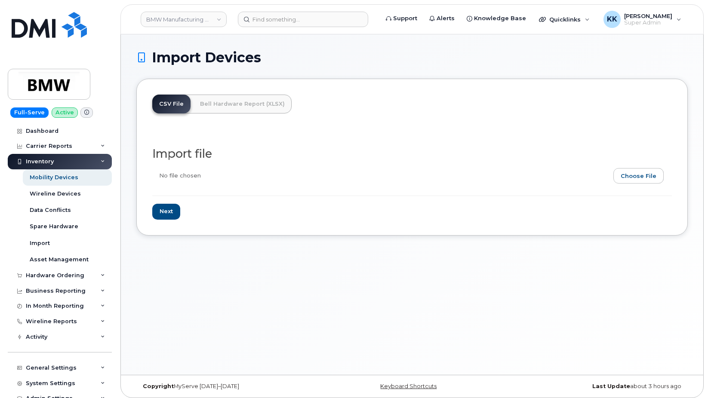
click at [650, 174] on input "file" at bounding box center [408, 178] width 513 height 20
type input "C:\fakepath\BMW T-Mobile Inventory [DATE].csv"
click at [168, 208] on input "Next" at bounding box center [166, 212] width 28 height 16
type input "Loading..."
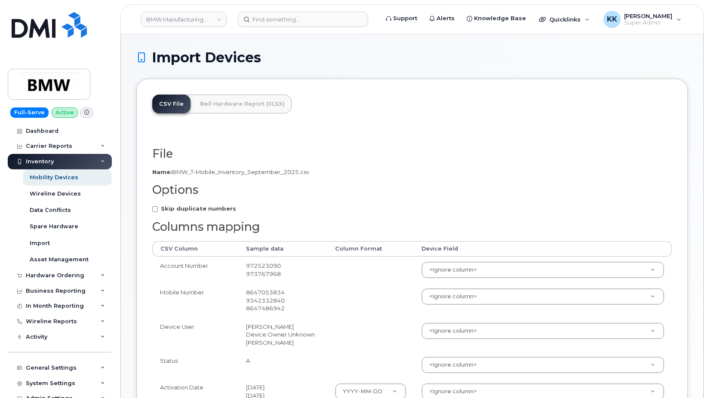
click at [163, 209] on strong "Skip duplicate numbers" at bounding box center [198, 208] width 75 height 7
click at [158, 209] on input "Skip duplicate numbers" at bounding box center [155, 210] width 6 height 6
checkbox input "true"
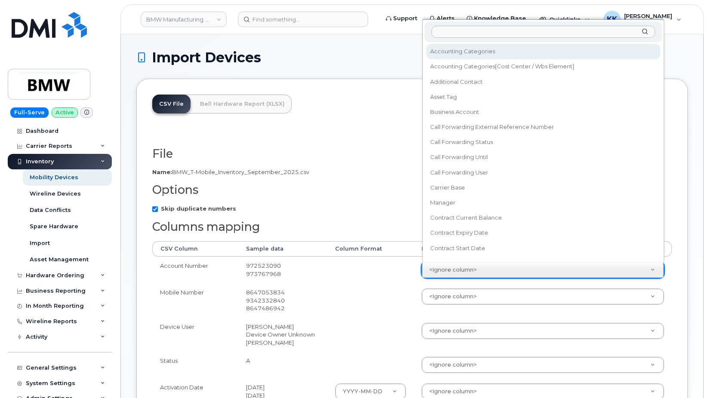
click at [492, 277] on body "BMW Manufacturing Co LLC Support Alerts Knowledge Base Quicklinks Suspend / Can…" at bounding box center [354, 323] width 708 height 646
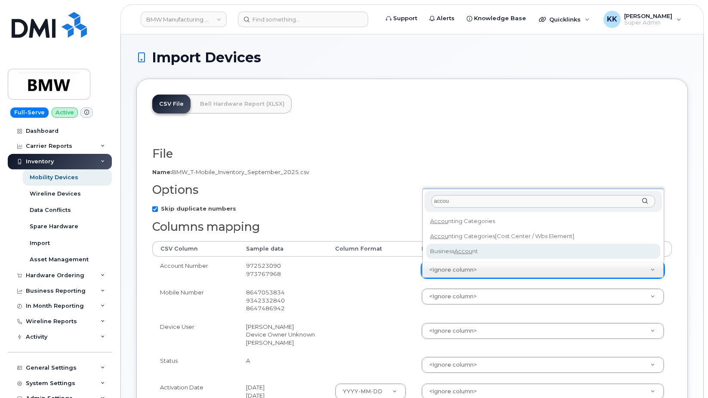
type input "accou"
select select "business_account_id"
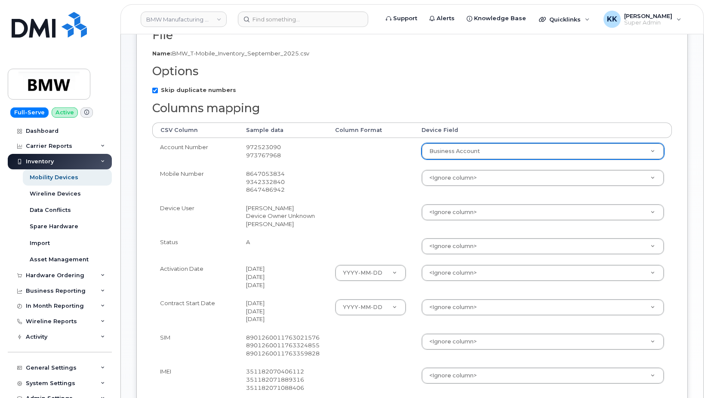
scroll to position [132, 0]
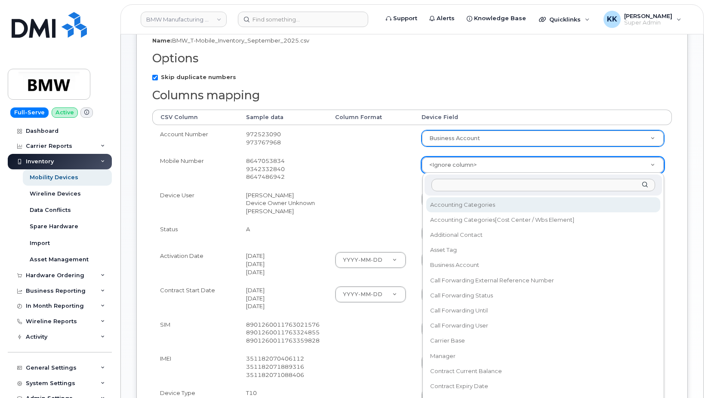
click at [444, 166] on body "BMW Manufacturing Co LLC Support Alerts Knowledge Base Quicklinks Suspend / Can…" at bounding box center [354, 191] width 708 height 646
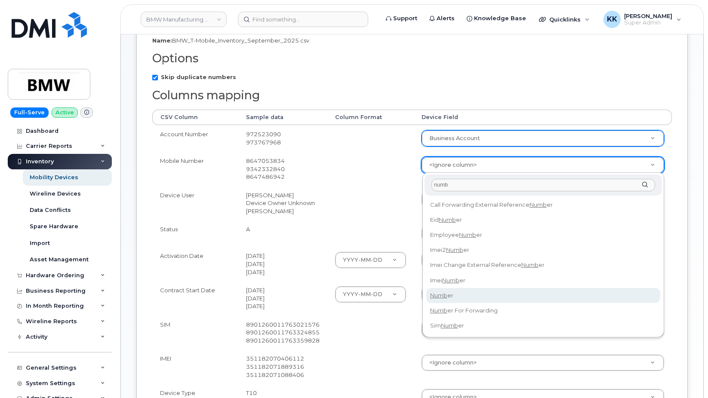
type input "numb"
select select "number"
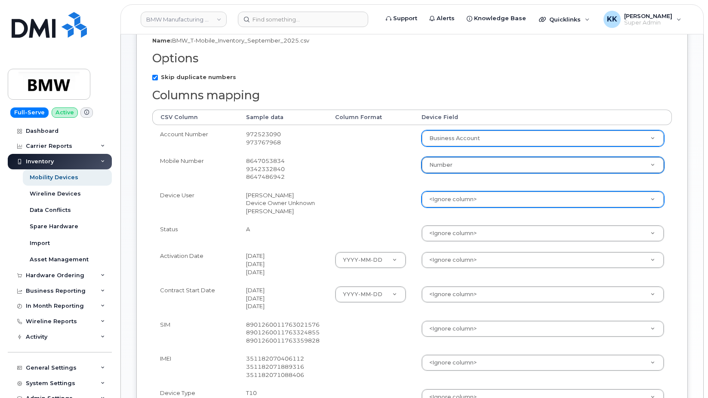
click at [448, 194] on body "BMW Manufacturing Co LLC Support Alerts Knowledge Base Quicklinks Suspend / Can…" at bounding box center [354, 191] width 708 height 646
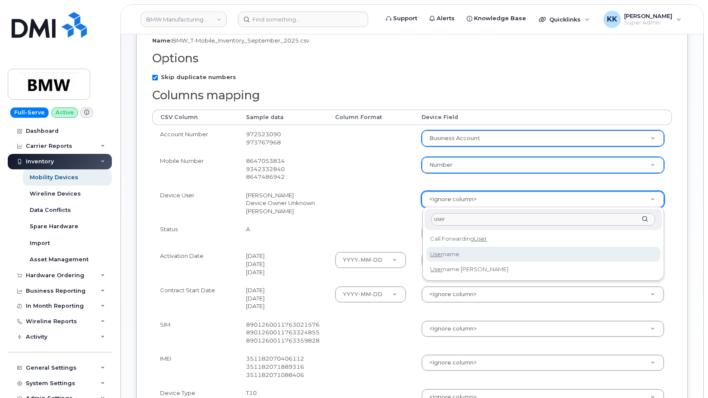
type input "user"
select select "username"
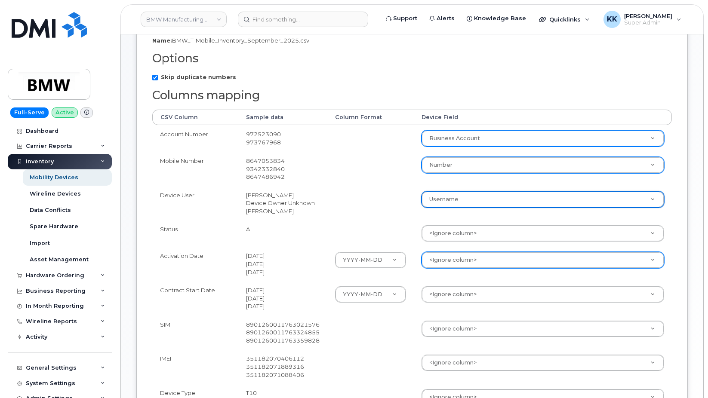
click at [451, 263] on body "BMW Manufacturing Co LLC Support Alerts Knowledge Base Quicklinks Suspend / Can…" at bounding box center [354, 191] width 708 height 646
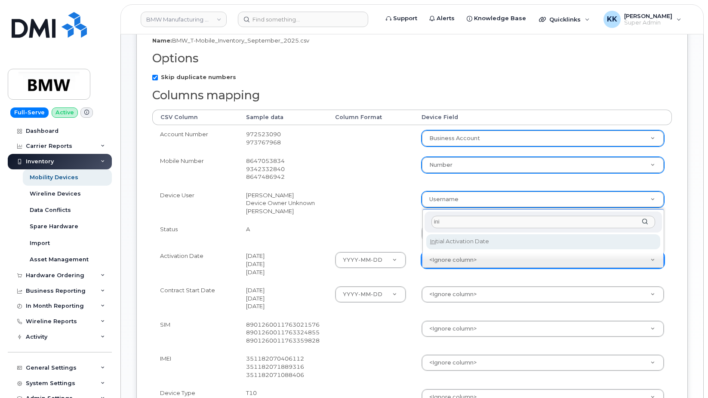
type input "ini"
select select "initial_activation_date"
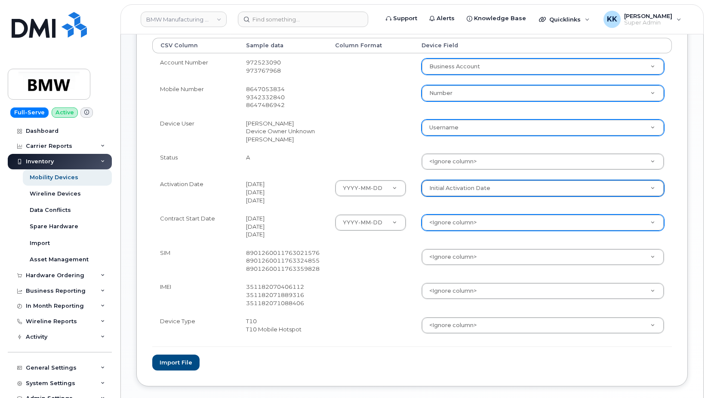
scroll to position [219, 0]
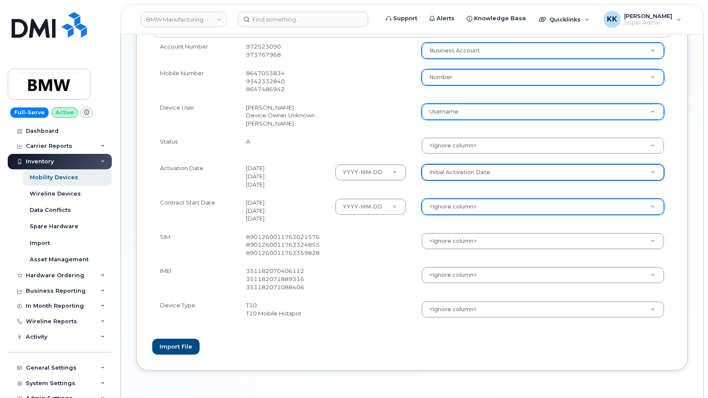
click at [453, 208] on body "BMW Manufacturing Co LLC Support Alerts Knowledge Base Quicklinks Suspend / Can…" at bounding box center [354, 104] width 708 height 646
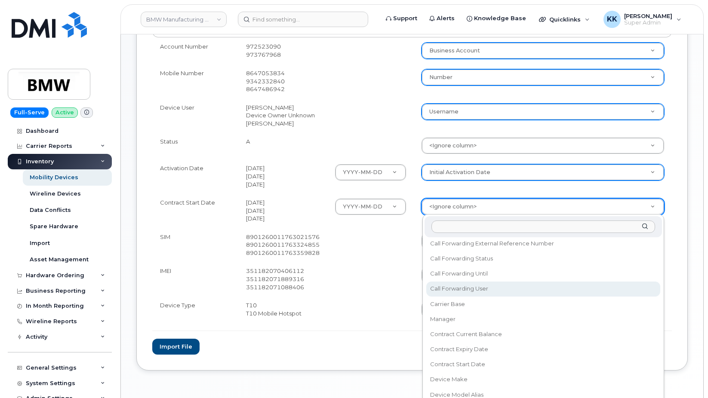
scroll to position [83, 0]
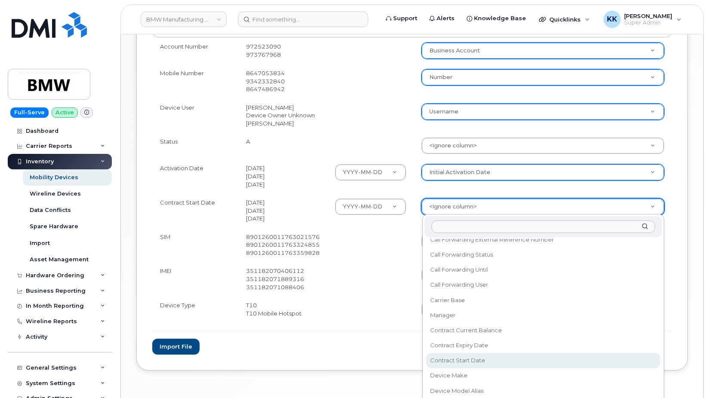
select select "contract_start_date"
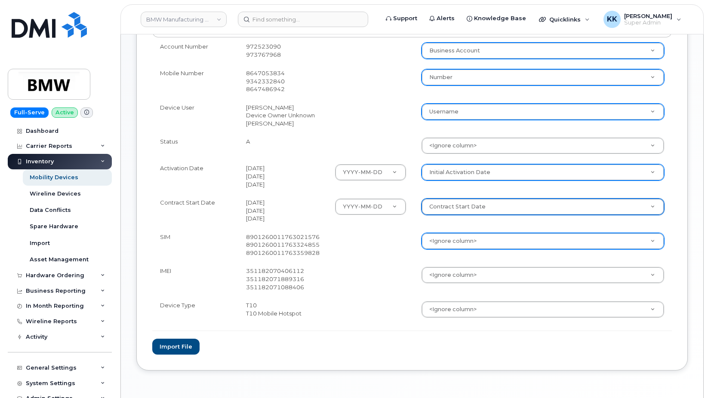
click at [447, 235] on body "BMW Manufacturing Co LLC Support Alerts Knowledge Base Quicklinks Suspend / Can…" at bounding box center [354, 104] width 708 height 646
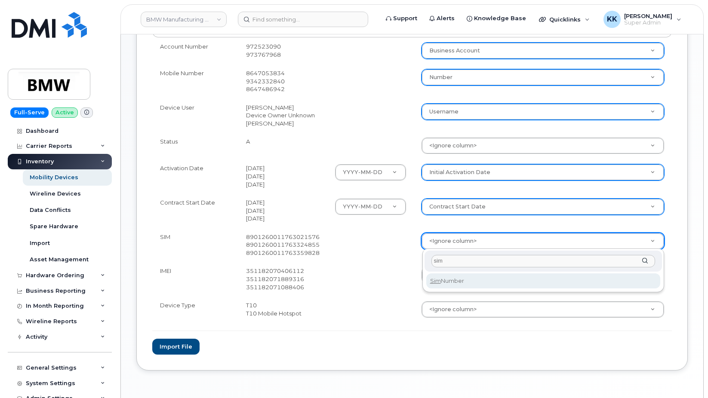
type input "sim"
select select "sim_number"
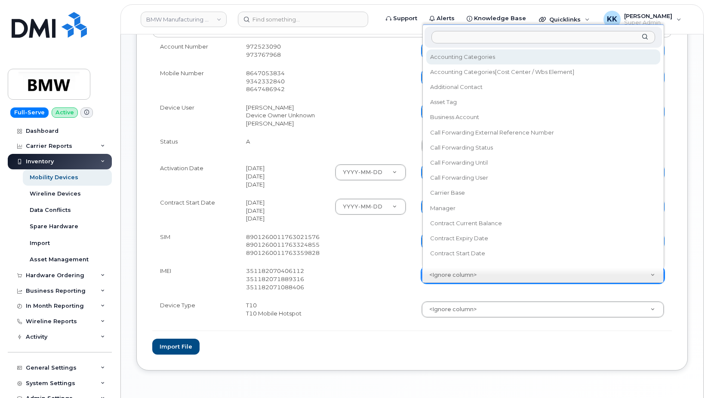
click at [443, 272] on body "BMW Manufacturing Co LLC Support Alerts Knowledge Base Quicklinks Suspend / Can…" at bounding box center [354, 104] width 708 height 646
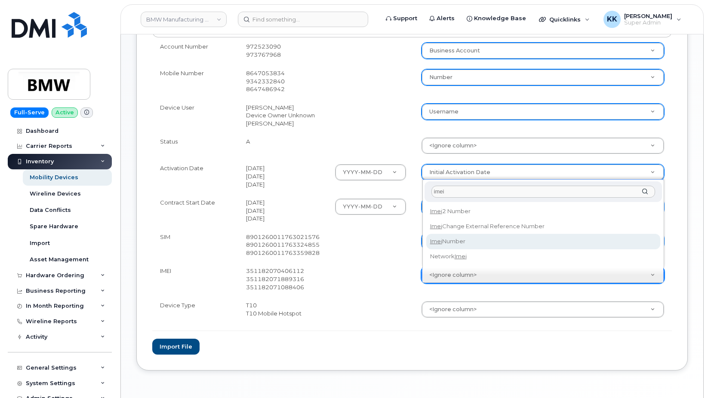
type input "imei"
select select "imei_number"
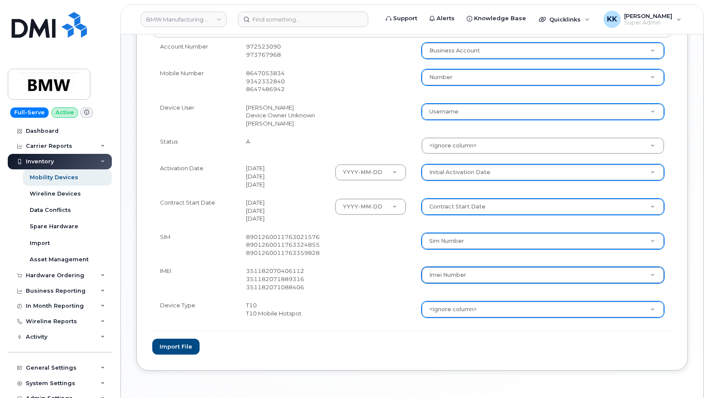
click at [460, 305] on body "BMW Manufacturing Co LLC Support Alerts Knowledge Base Quicklinks Suspend / Can…" at bounding box center [354, 104] width 708 height 646
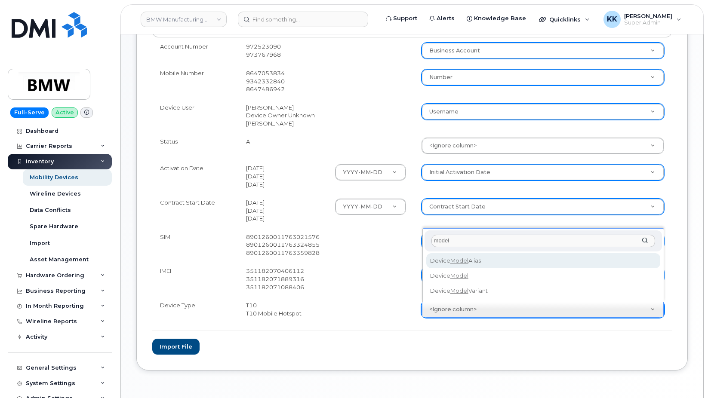
type input "model"
select select "device_model_alias"
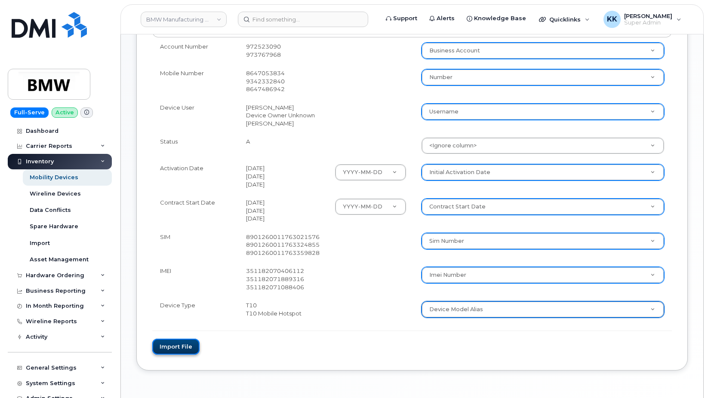
click at [184, 351] on button "Import file" at bounding box center [175, 347] width 47 height 16
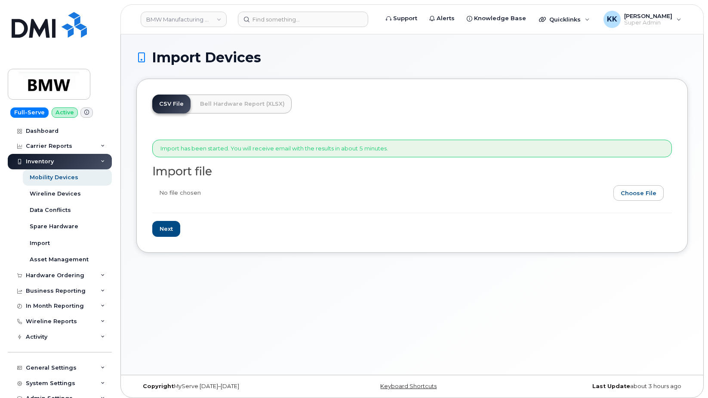
click at [640, 197] on input "file" at bounding box center [408, 195] width 513 height 20
type input "C:\fakepath\BMW T-Mobile Inventory [DATE].csv"
click at [173, 222] on input "Next" at bounding box center [166, 229] width 28 height 16
type input "Loading..."
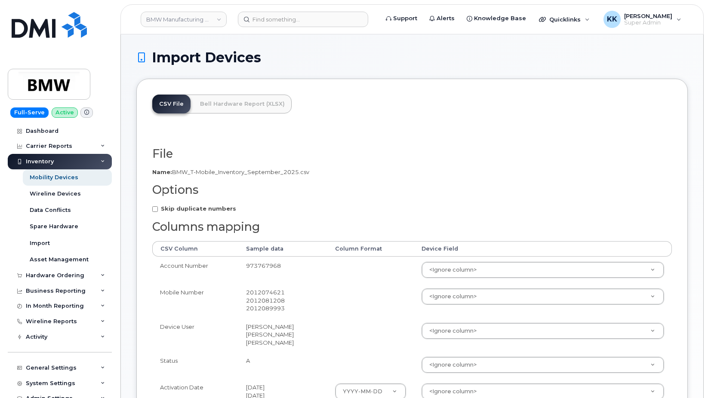
click at [193, 204] on form "File Filename cache Name: BMW_T-Mobile_Inventory_September_2025.csv Options Ski…" at bounding box center [412, 365] width 520 height 434
click at [201, 209] on strong "Skip duplicate numbers" at bounding box center [198, 208] width 75 height 7
click at [158, 209] on input "Skip duplicate numbers" at bounding box center [155, 210] width 6 height 6
checkbox input "true"
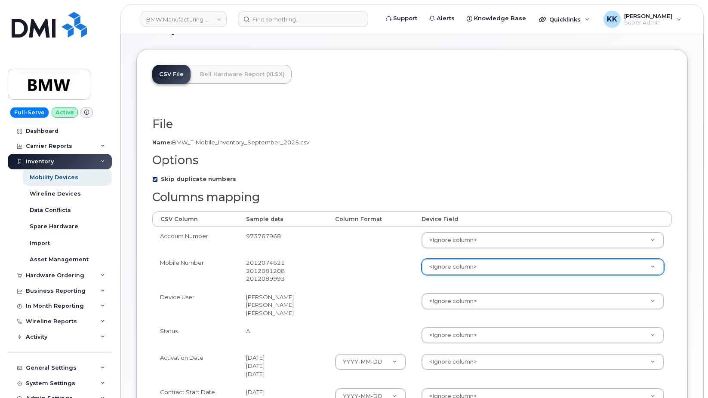
scroll to position [132, 0]
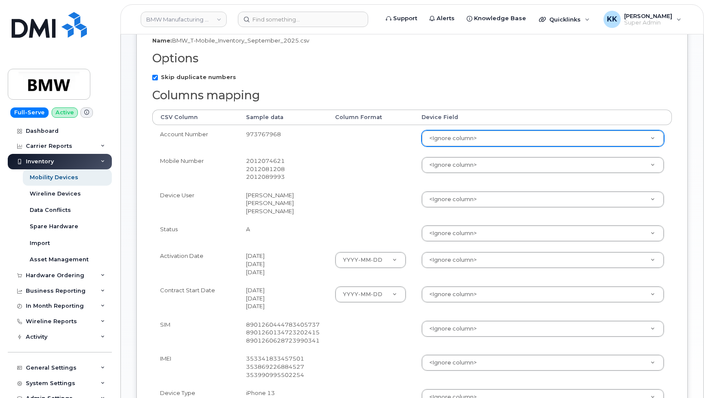
click at [458, 142] on body "BMW Manufacturing Co LLC Support Alerts Knowledge Base Quicklinks Suspend / Can…" at bounding box center [354, 195] width 708 height 654
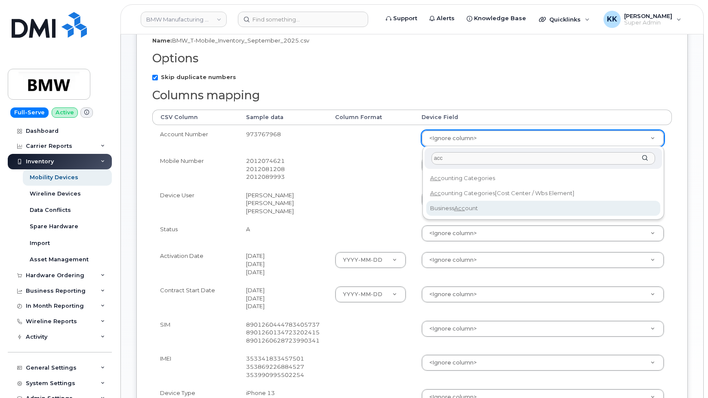
type input "acc"
select select "business_account_id"
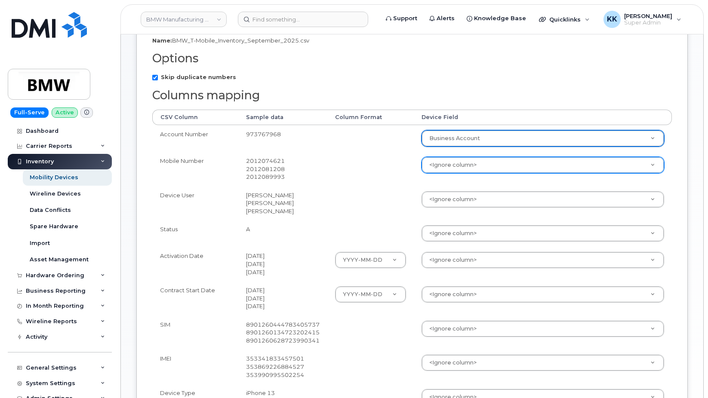
click at [444, 168] on body "BMW Manufacturing Co LLC Support Alerts Knowledge Base Quicklinks Suspend / Can…" at bounding box center [354, 195] width 708 height 654
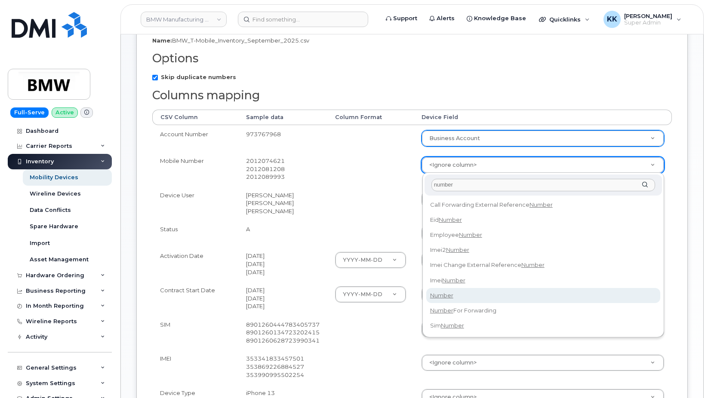
type input "number"
select select "number"
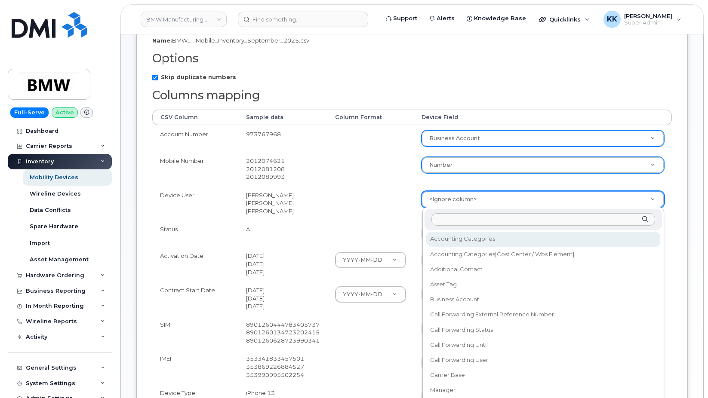
click at [448, 197] on body "BMW Manufacturing Co LLC Support Alerts Knowledge Base Quicklinks Suspend / Can…" at bounding box center [354, 195] width 708 height 654
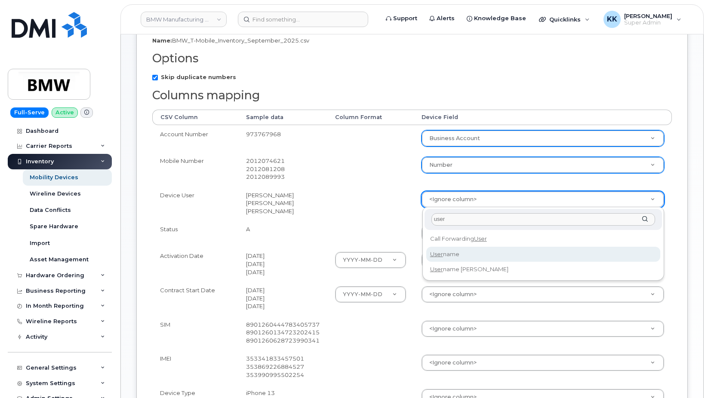
type input "user"
select select "username"
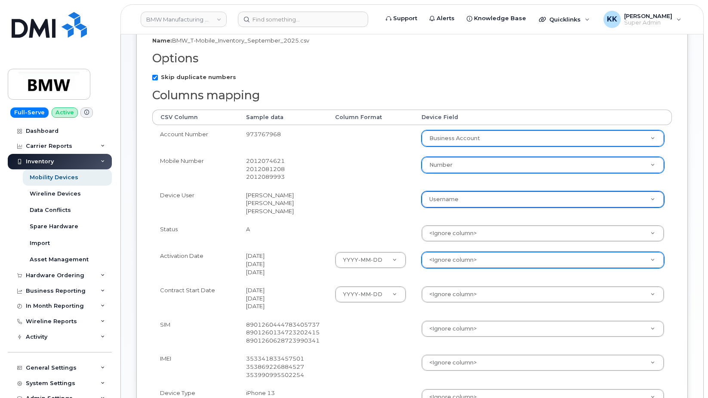
click at [445, 260] on body "BMW Manufacturing Co LLC Support Alerts Knowledge Base Quicklinks Suspend / Can…" at bounding box center [354, 195] width 708 height 654
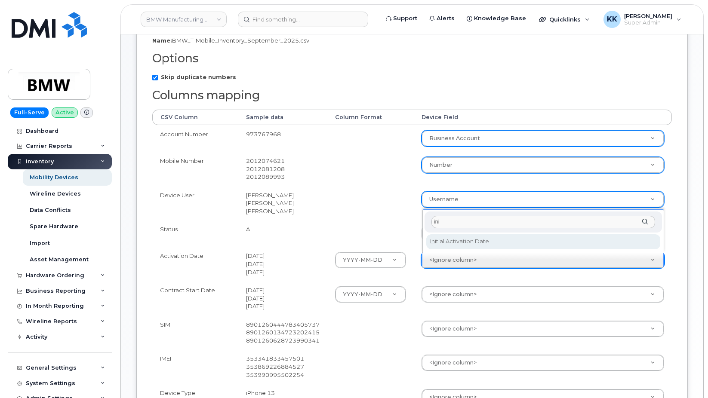
type input "ini"
select select "initial_activation_date"
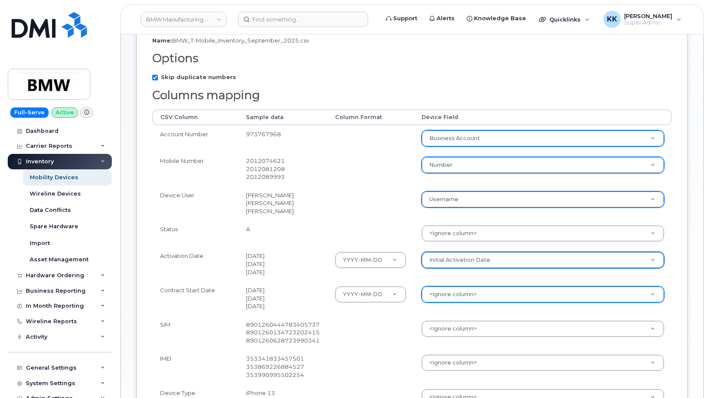
click at [453, 292] on body "BMW Manufacturing Co LLC Support Alerts Knowledge Base Quicklinks Suspend / Can…" at bounding box center [354, 195] width 708 height 654
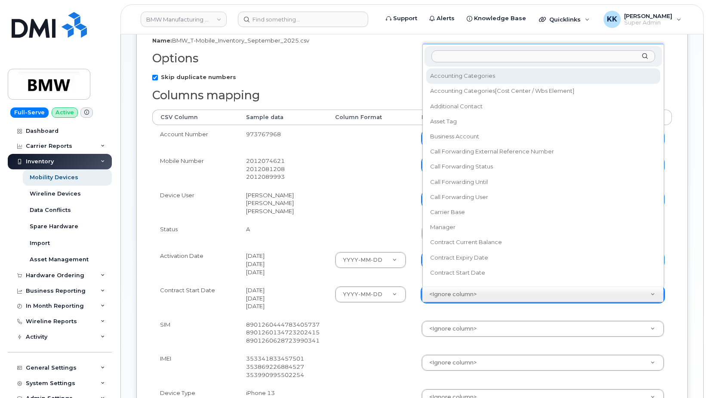
scroll to position [8, 0]
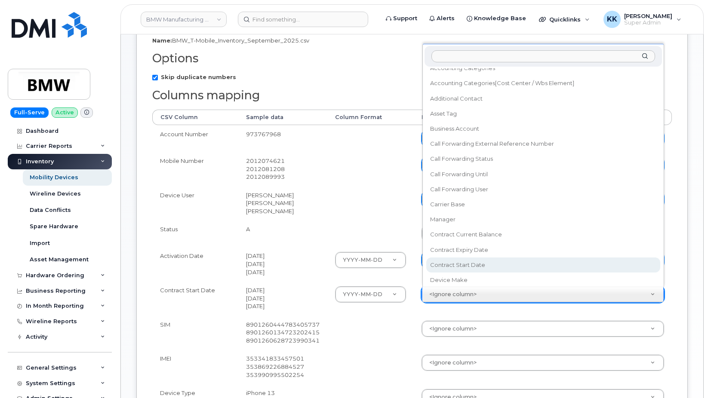
select select "contract_start_date"
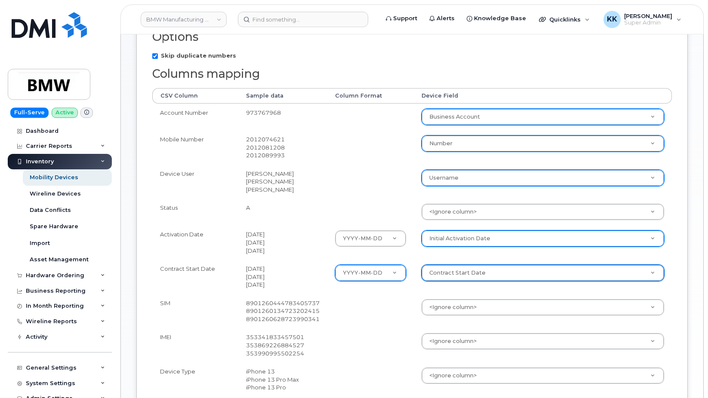
scroll to position [176, 0]
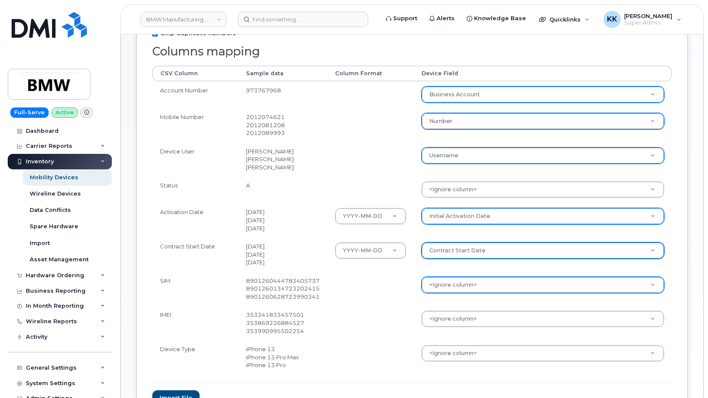
click at [438, 284] on body "BMW Manufacturing Co LLC Support Alerts Knowledge Base Quicklinks Suspend / Can…" at bounding box center [354, 151] width 708 height 654
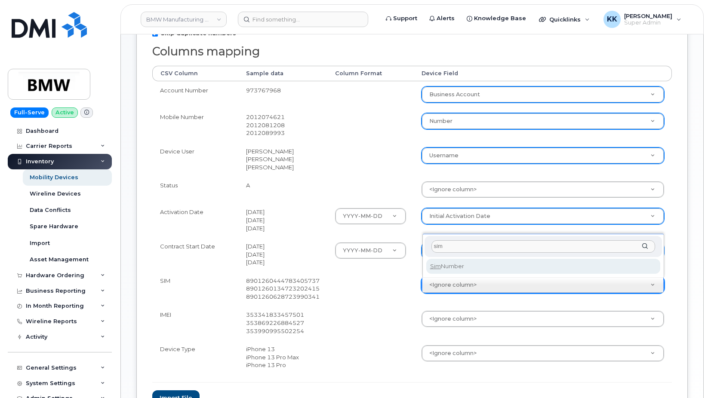
type input "sim"
select select "sim_number"
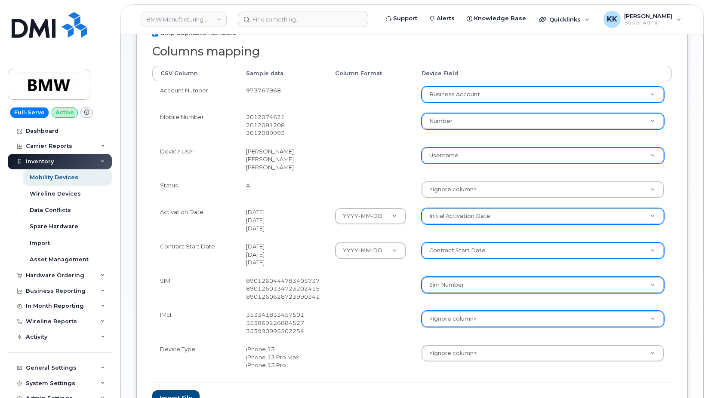
click at [449, 318] on body "BMW Manufacturing Co LLC Support Alerts Knowledge Base Quicklinks Suspend / Can…" at bounding box center [354, 151] width 708 height 654
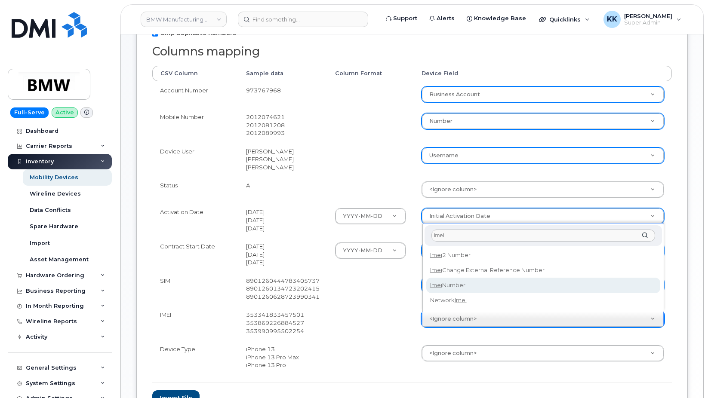
type input "imei"
select select "imei_number"
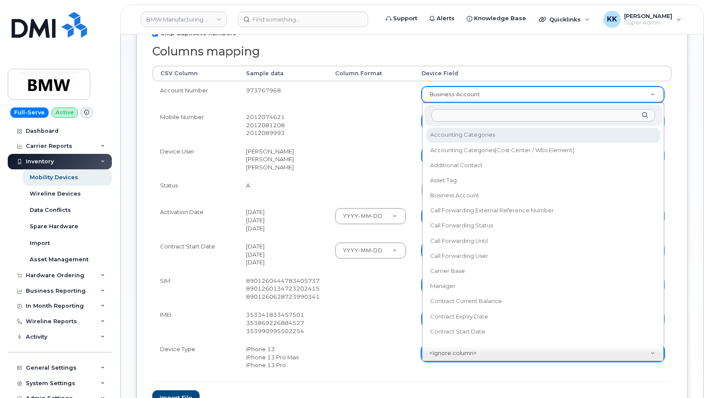
click at [453, 353] on body "BMW Manufacturing Co LLC Support Alerts Knowledge Base Quicklinks Suspend / Can…" at bounding box center [354, 151] width 708 height 654
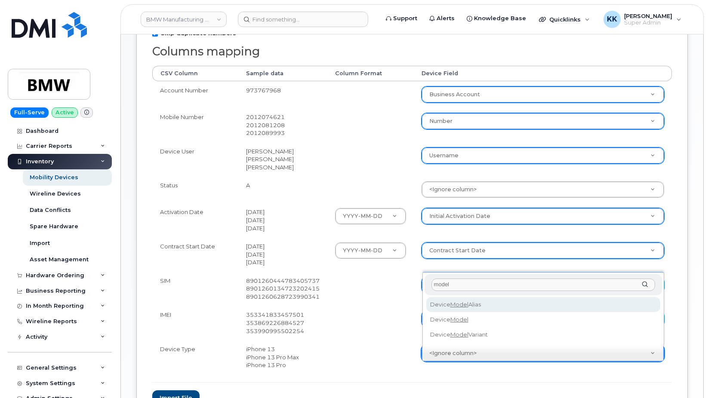
type input "model"
select select "device_model_alias"
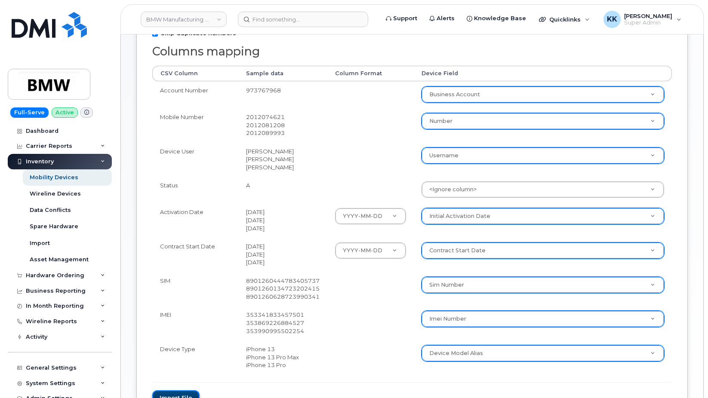
click at [191, 392] on button "Import file" at bounding box center [175, 399] width 47 height 16
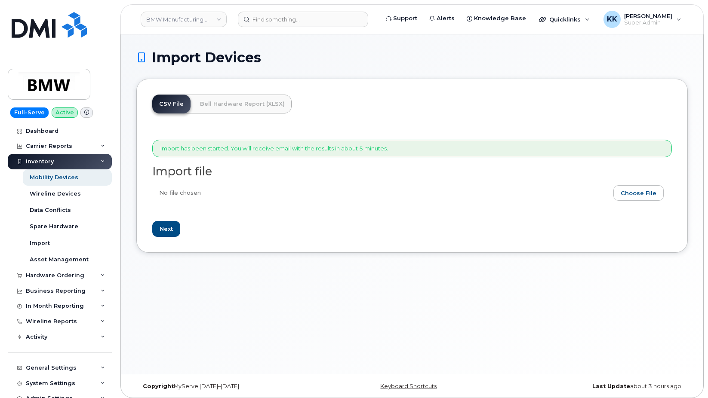
click at [367, 74] on div "Import Devices" at bounding box center [412, 64] width 552 height 29
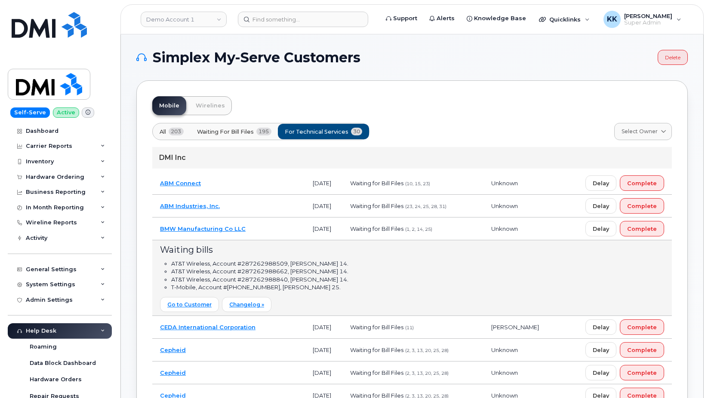
click at [262, 225] on td "BMW Manufacturing Co LLC" at bounding box center [228, 229] width 153 height 23
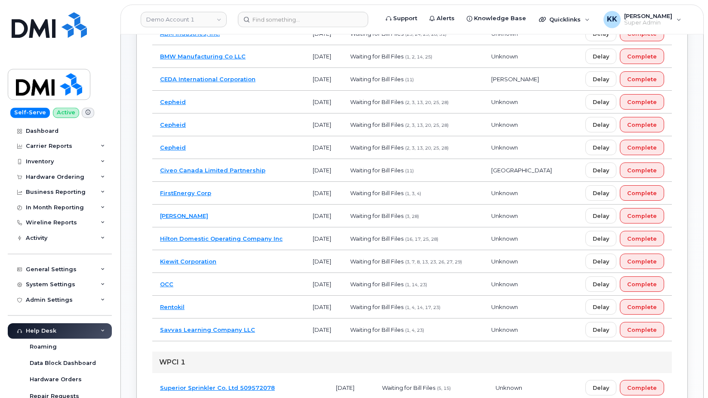
scroll to position [176, 0]
